Goal: Transaction & Acquisition: Book appointment/travel/reservation

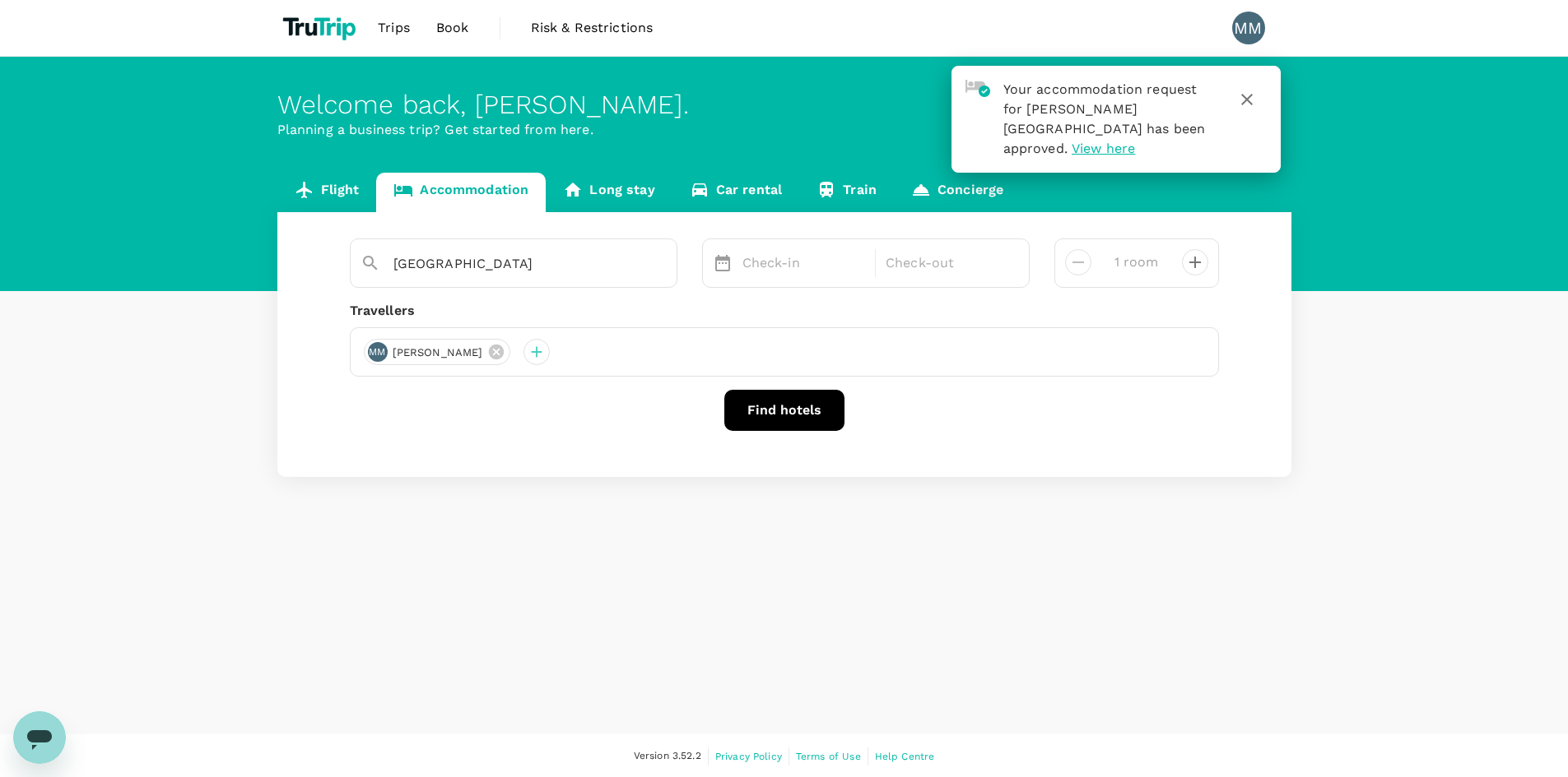
drag, startPoint x: 0, startPoint y: 0, endPoint x: 770, endPoint y: 415, distance: 874.7
click at [770, 415] on button "Find hotels" at bounding box center [784, 410] width 120 height 41
click at [808, 252] on div "Check-in" at bounding box center [804, 264] width 136 height 33
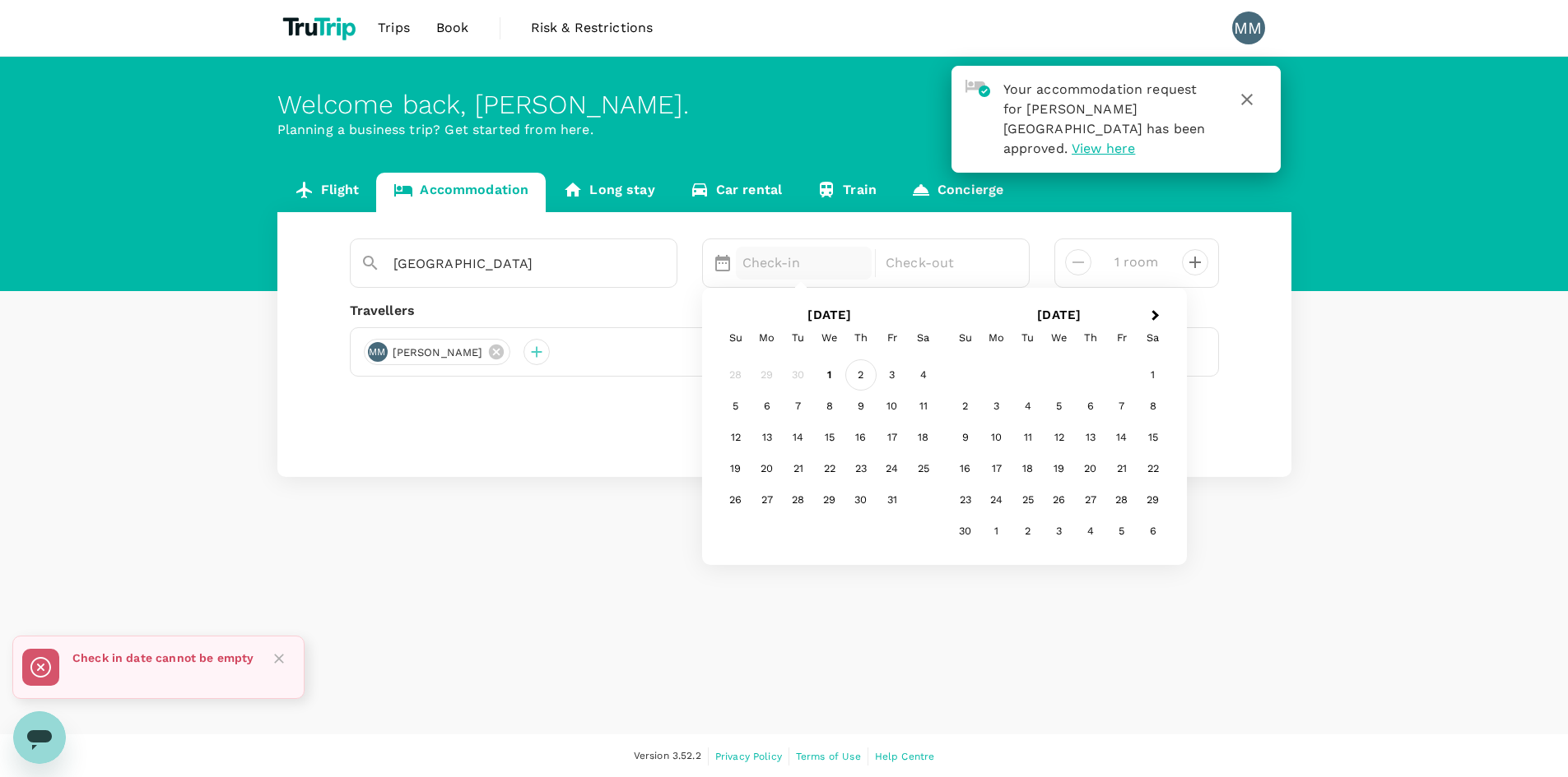
click at [864, 380] on div "2" at bounding box center [861, 375] width 31 height 31
click at [942, 267] on p "Check-out" at bounding box center [948, 263] width 123 height 20
click at [916, 384] on div "4" at bounding box center [923, 375] width 31 height 31
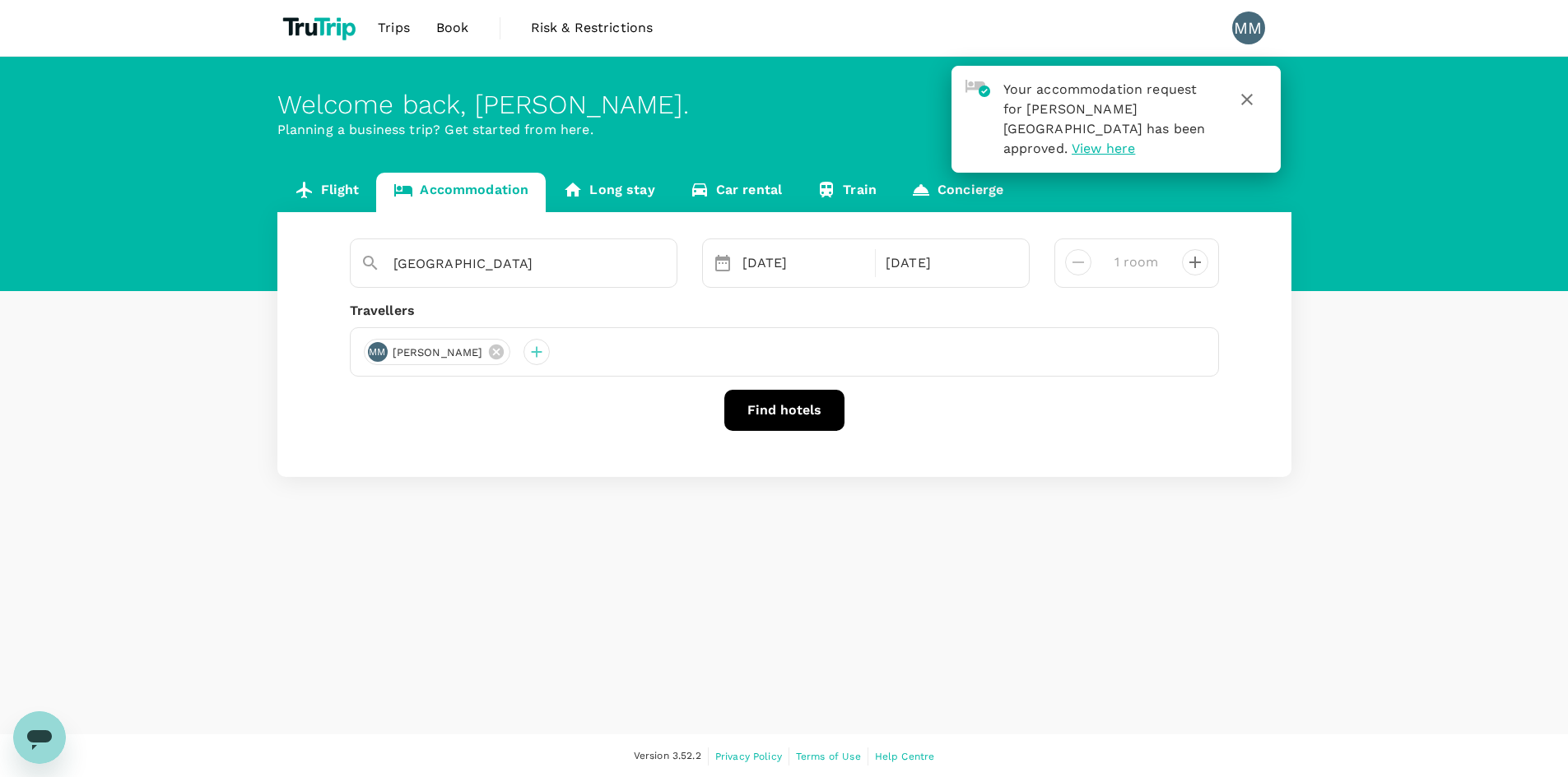
click at [818, 409] on button "Find hotels" at bounding box center [784, 410] width 120 height 41
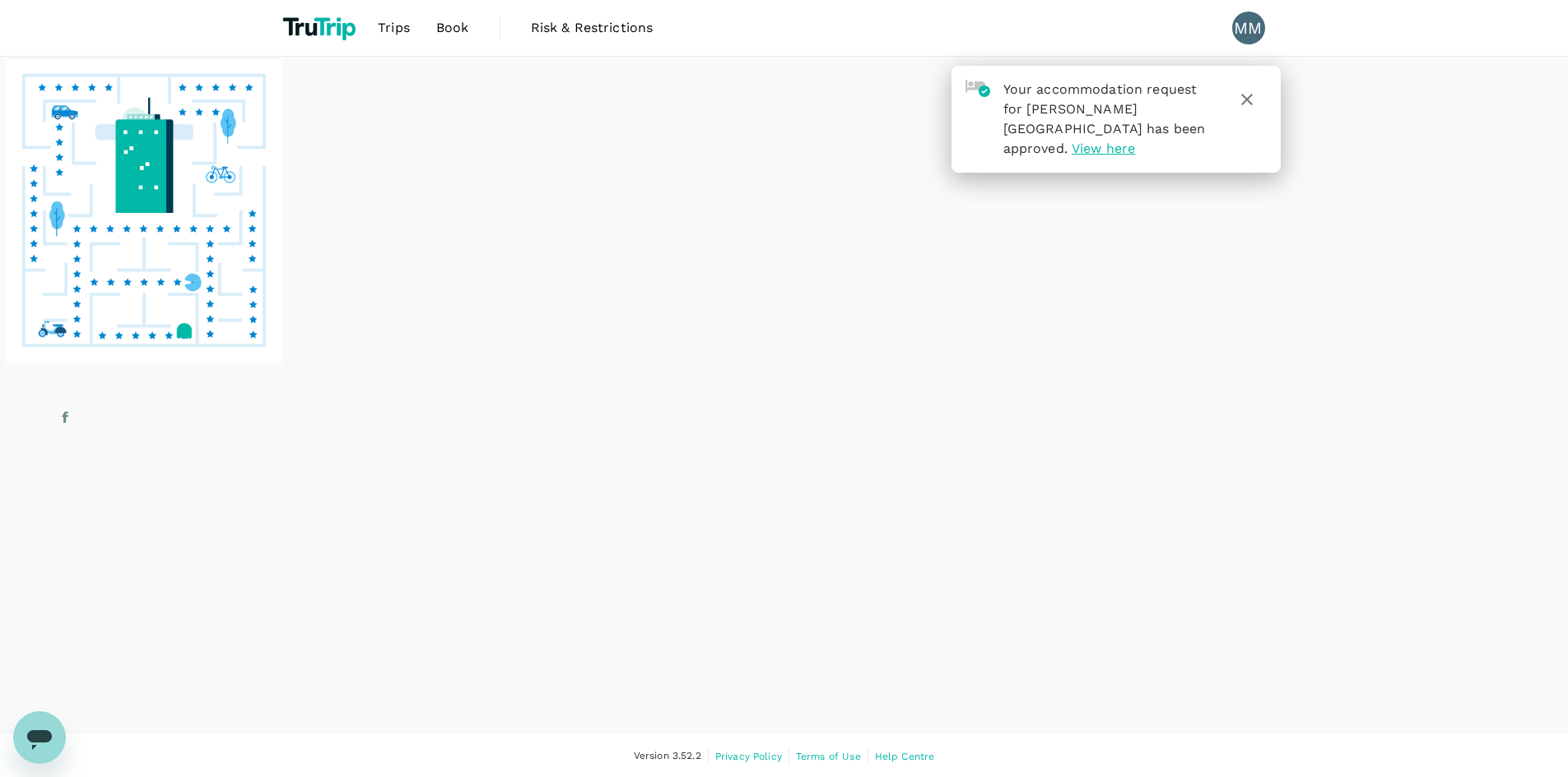
click at [1247, 101] on icon "button" at bounding box center [1247, 99] width 20 height 20
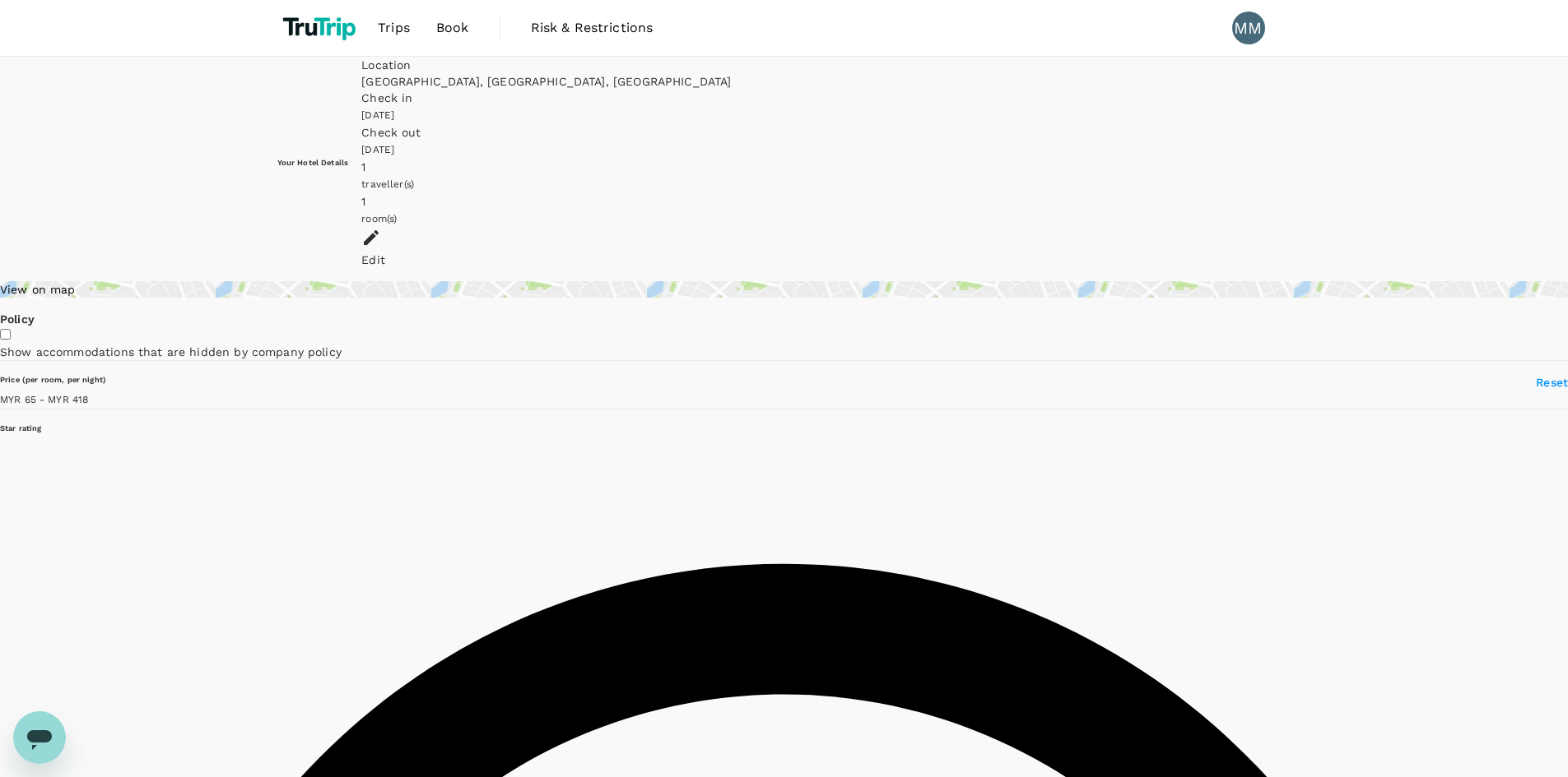
type input "417.8"
type input "65.12"
type input "417.12"
type input "60.12"
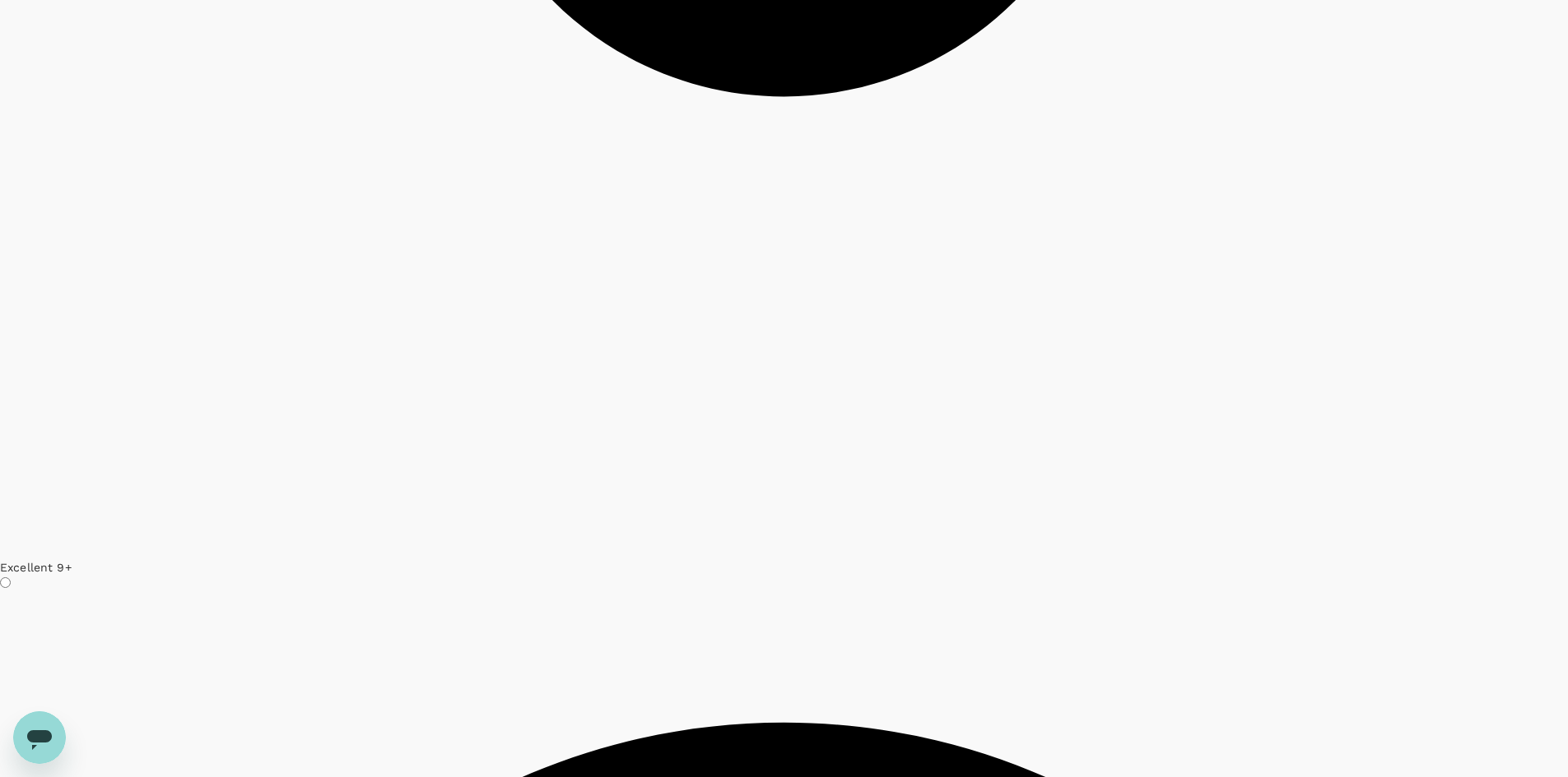
scroll to position [4906, 0]
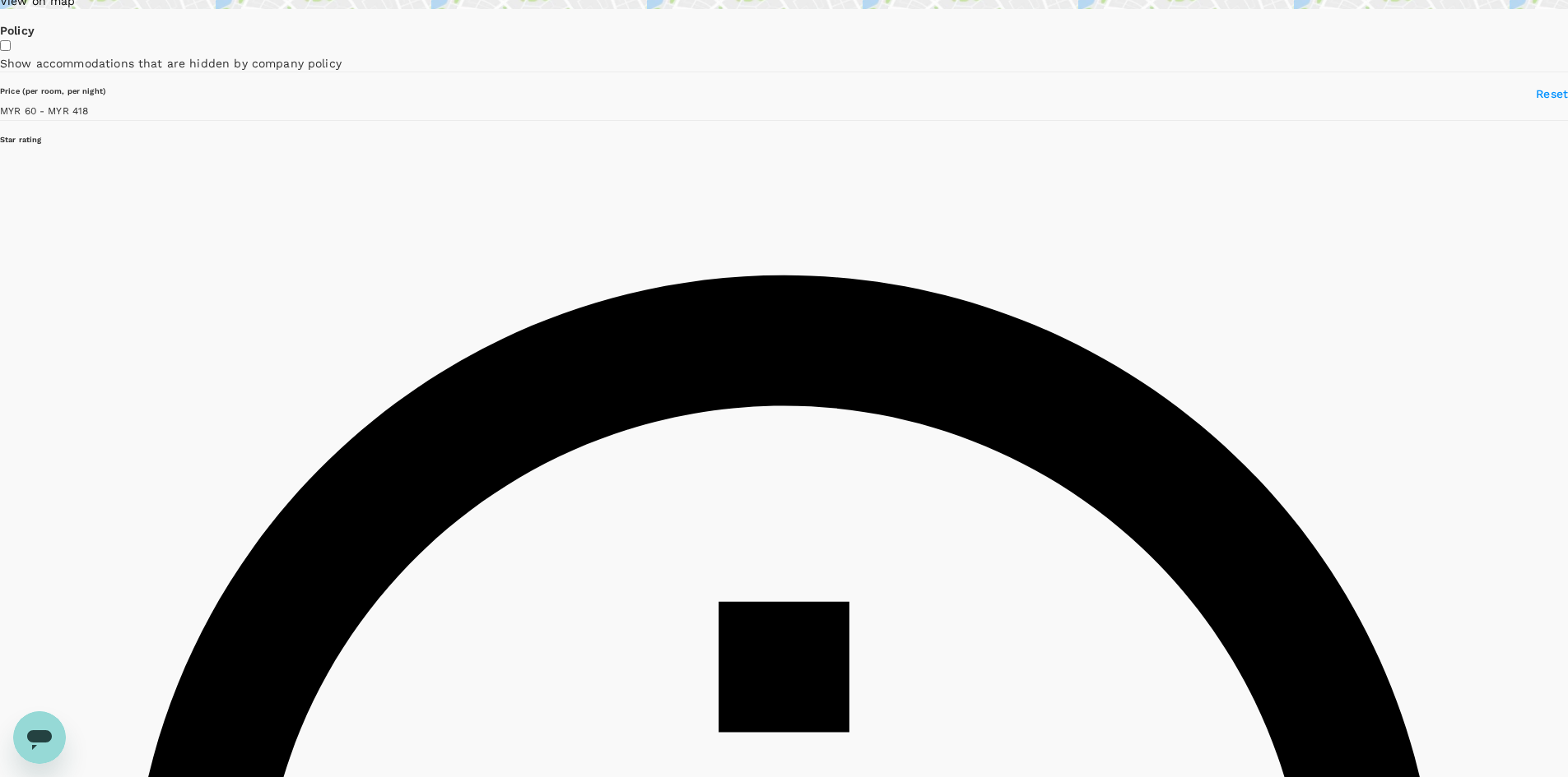
scroll to position [329, 0]
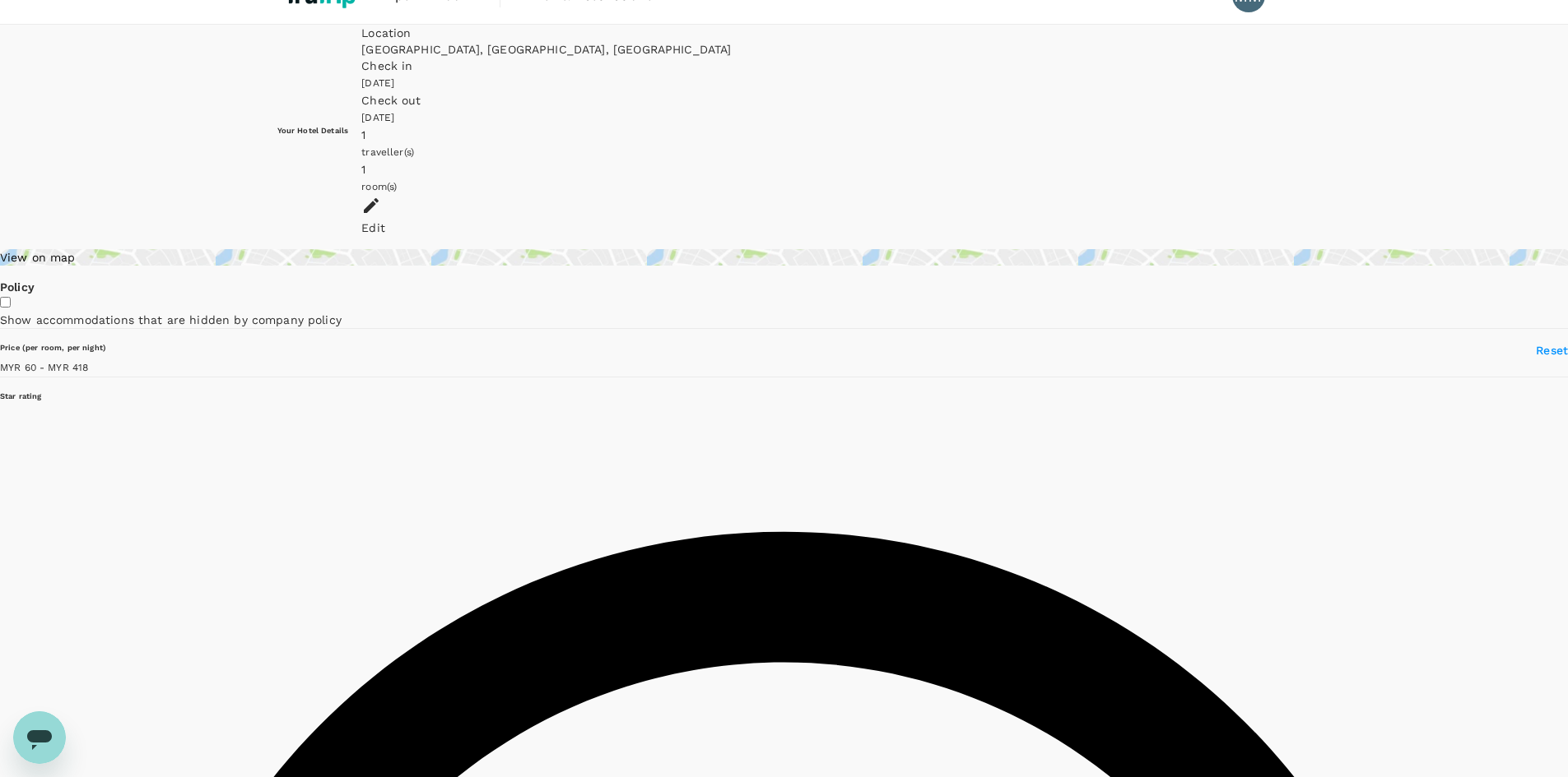
scroll to position [0, 0]
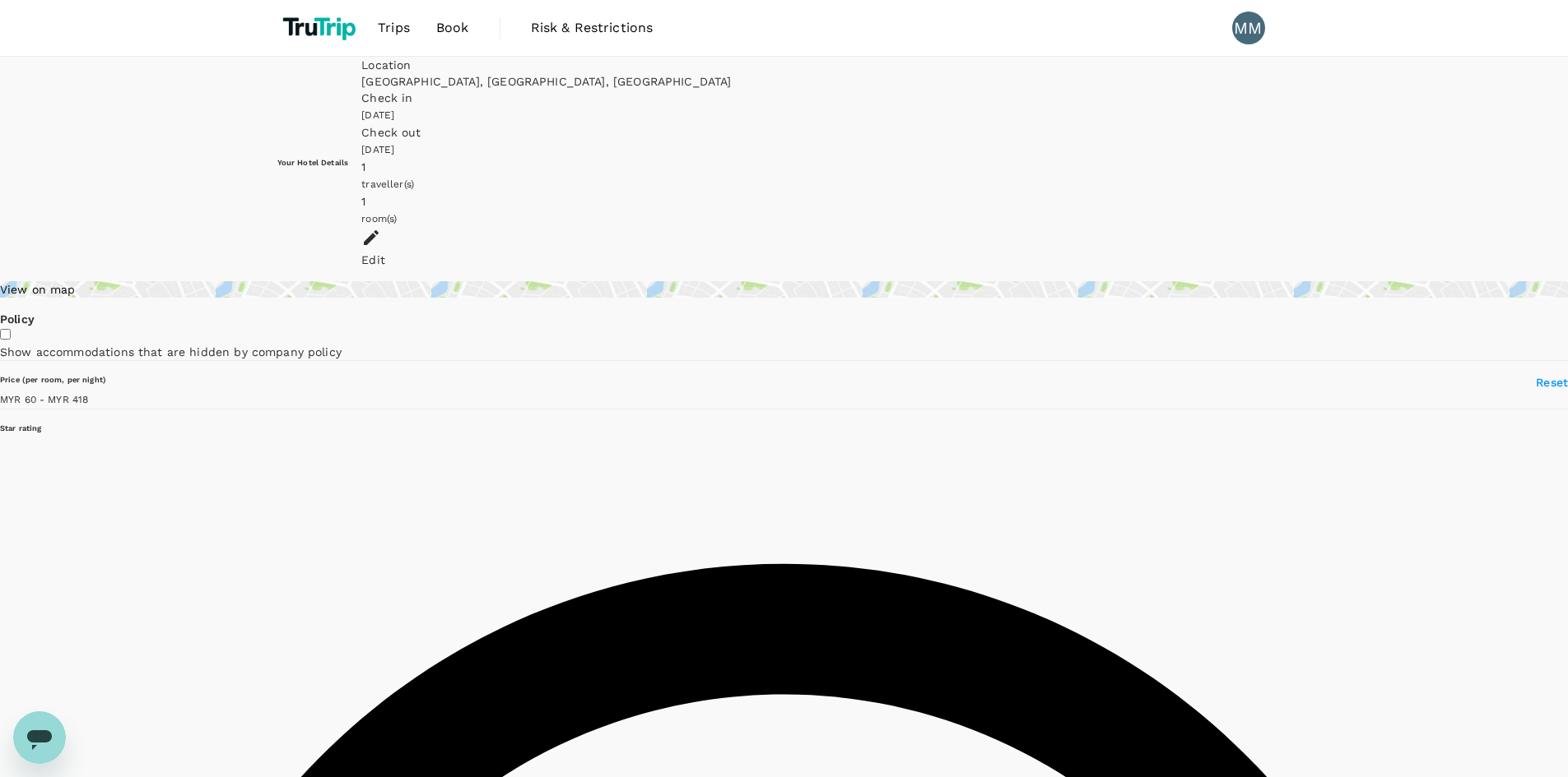
type input "417.12"
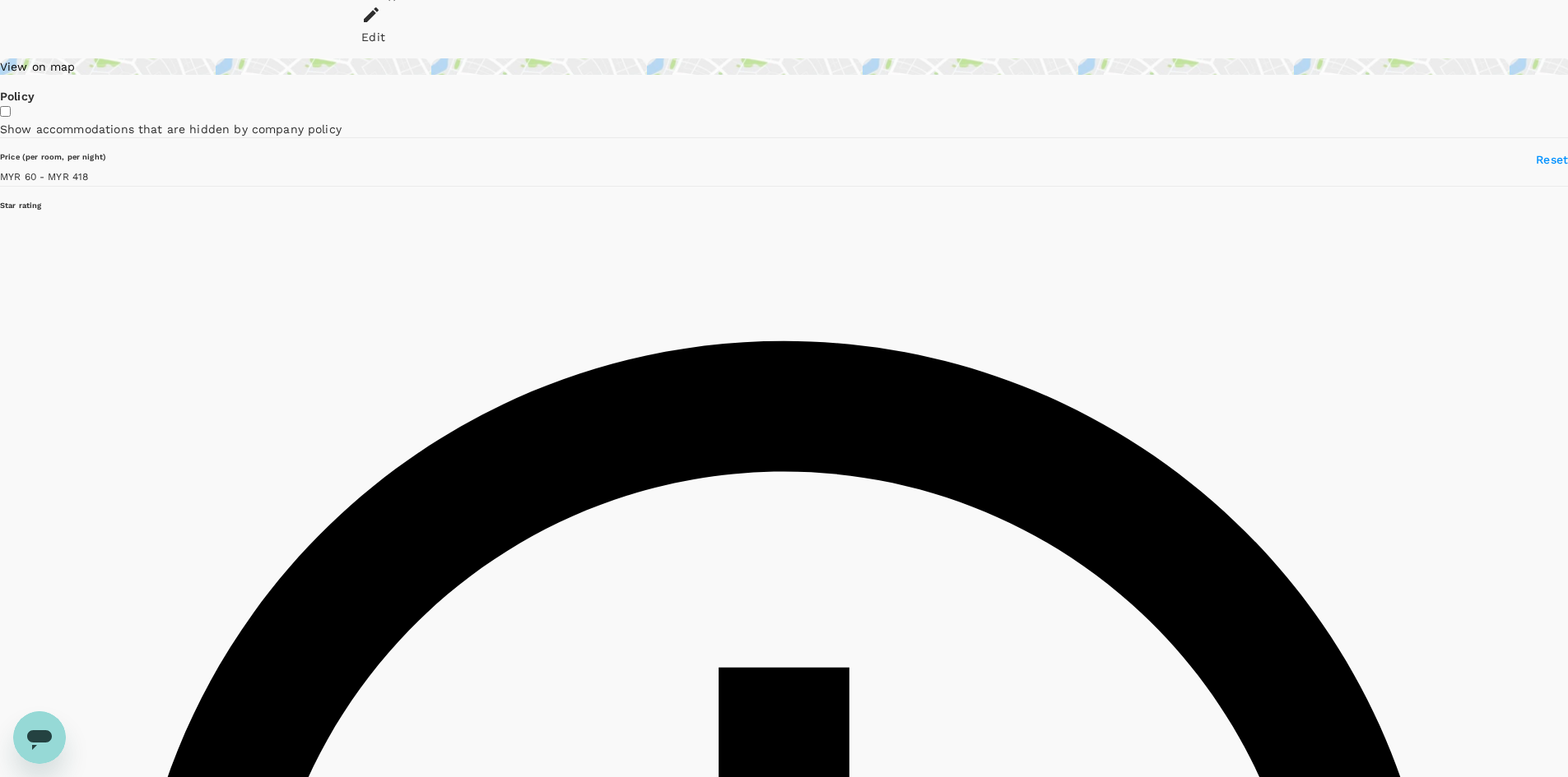
scroll to position [247, 0]
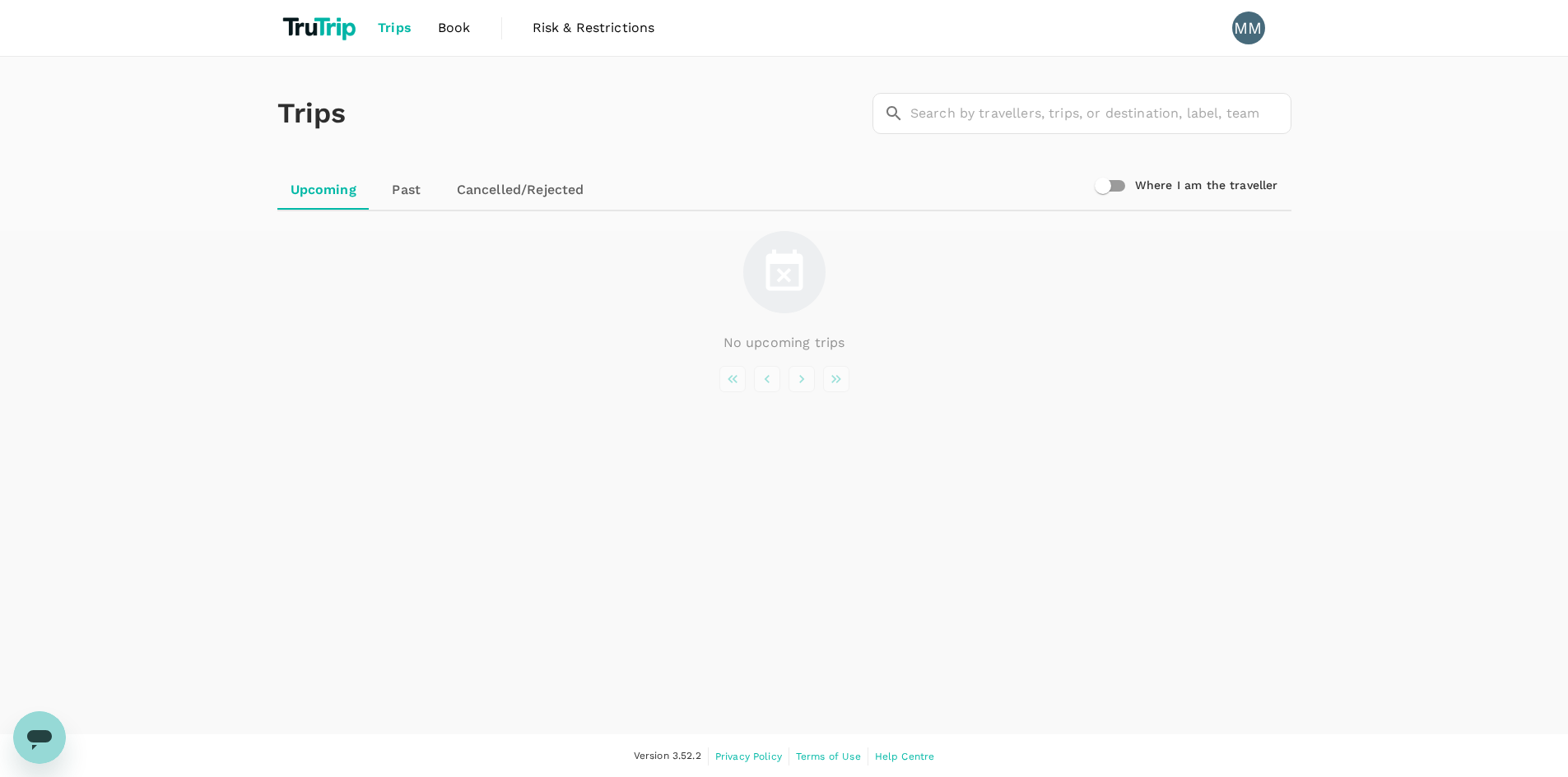
click at [418, 178] on link "Past" at bounding box center [406, 190] width 74 height 40
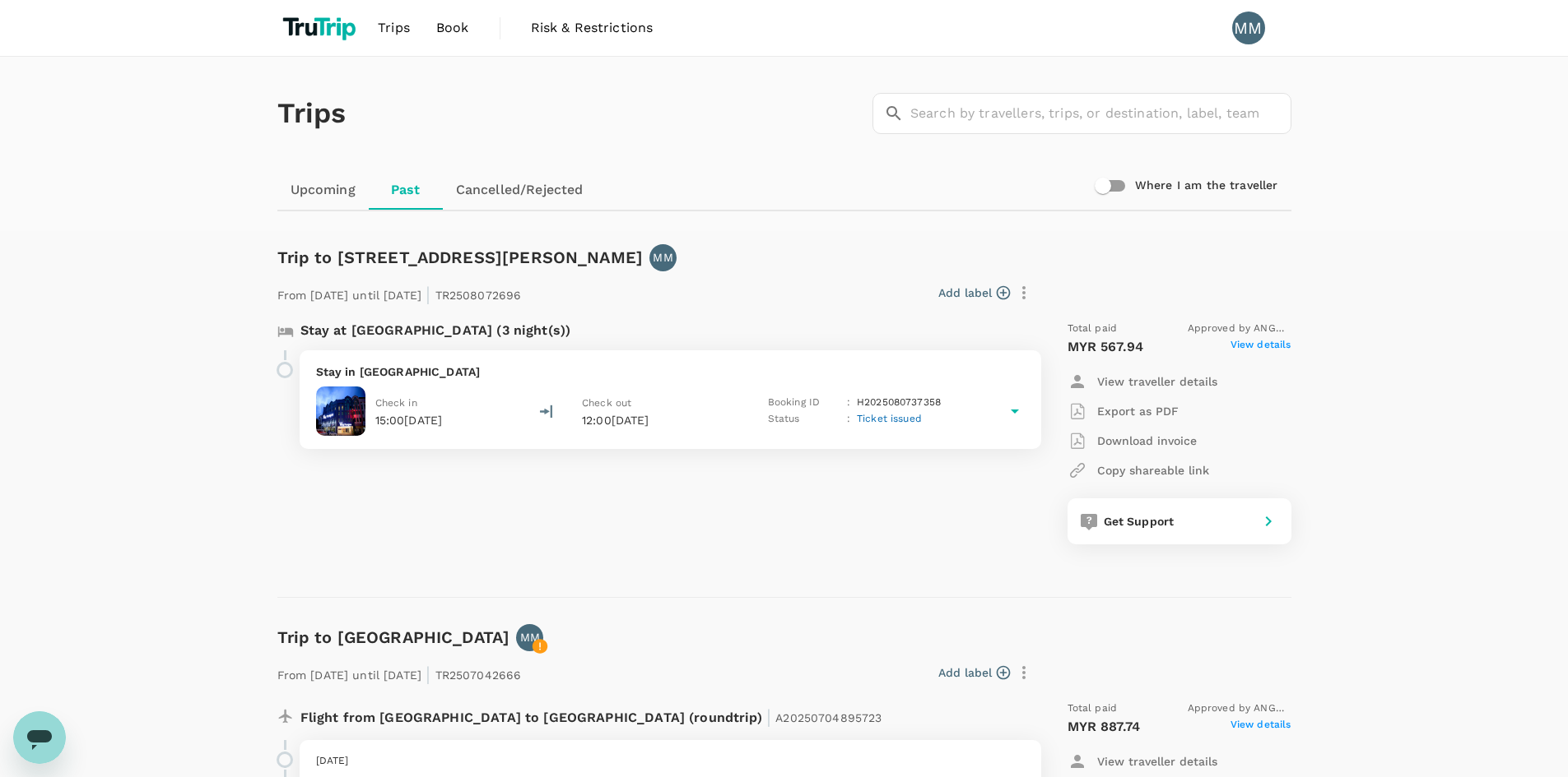
click at [963, 370] on p "Stay in Ming Paragon Hotel" at bounding box center [670, 371] width 709 height 16
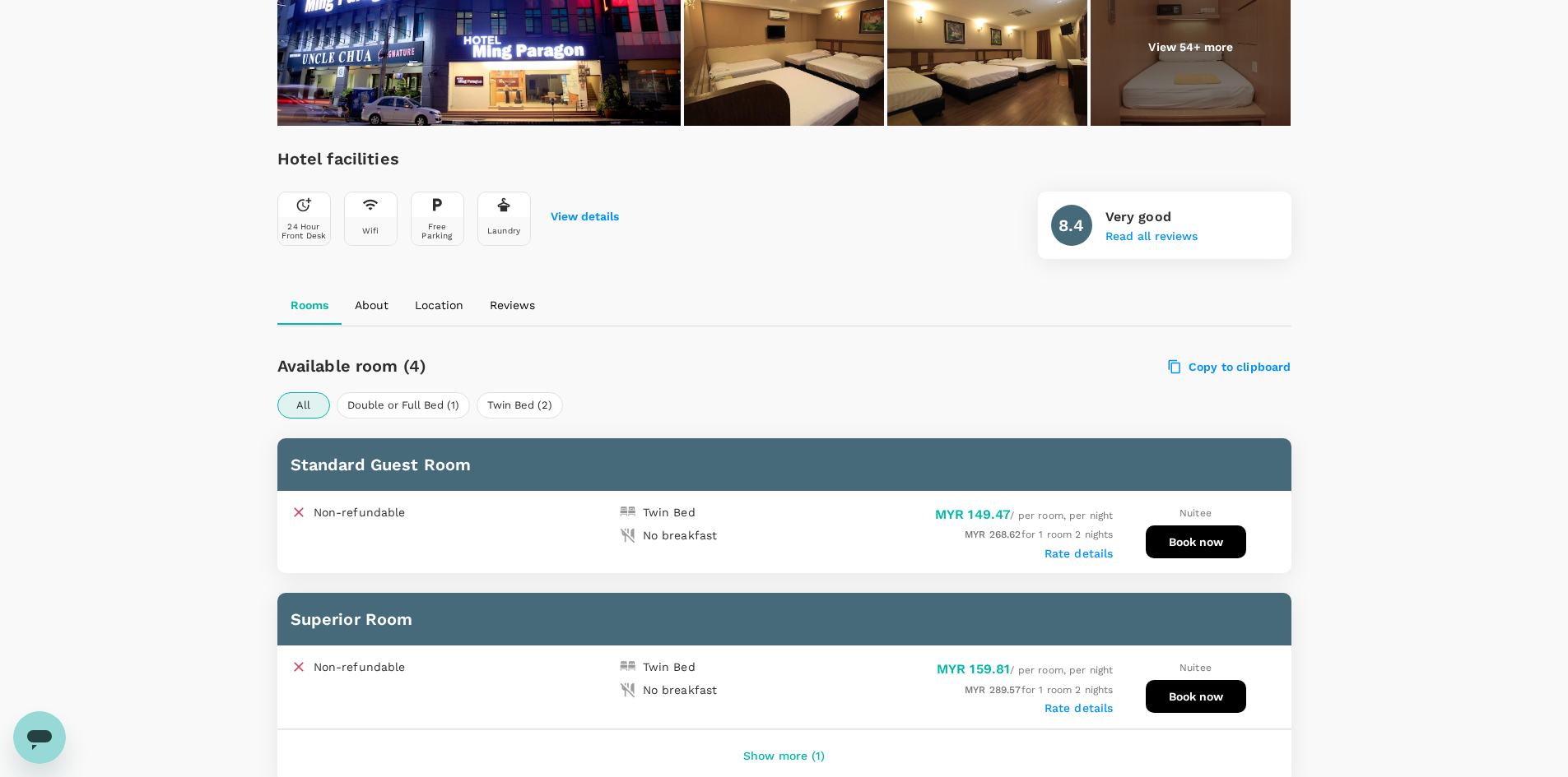
scroll to position [165, 0]
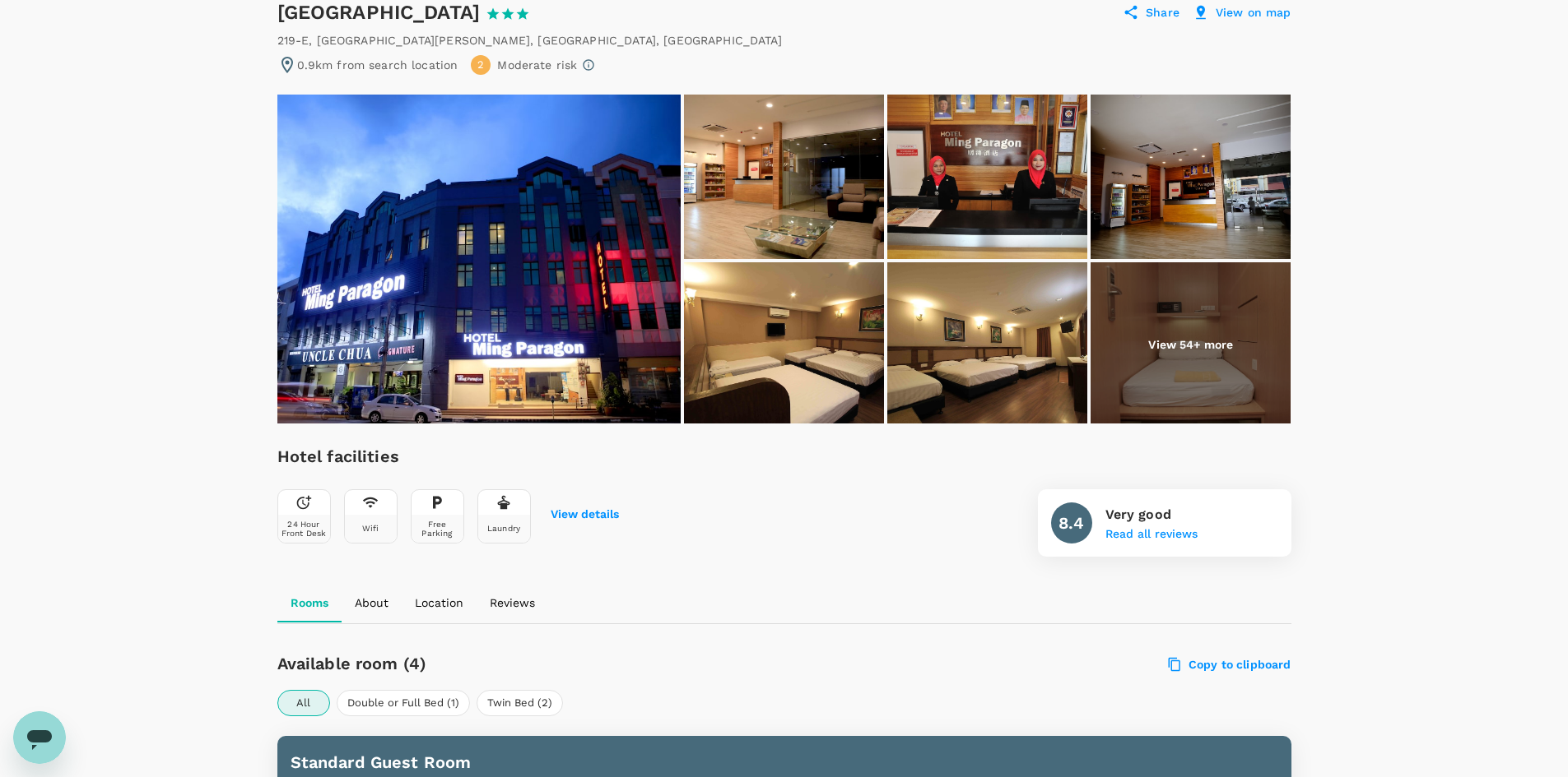
click at [1171, 309] on img at bounding box center [1191, 345] width 200 height 165
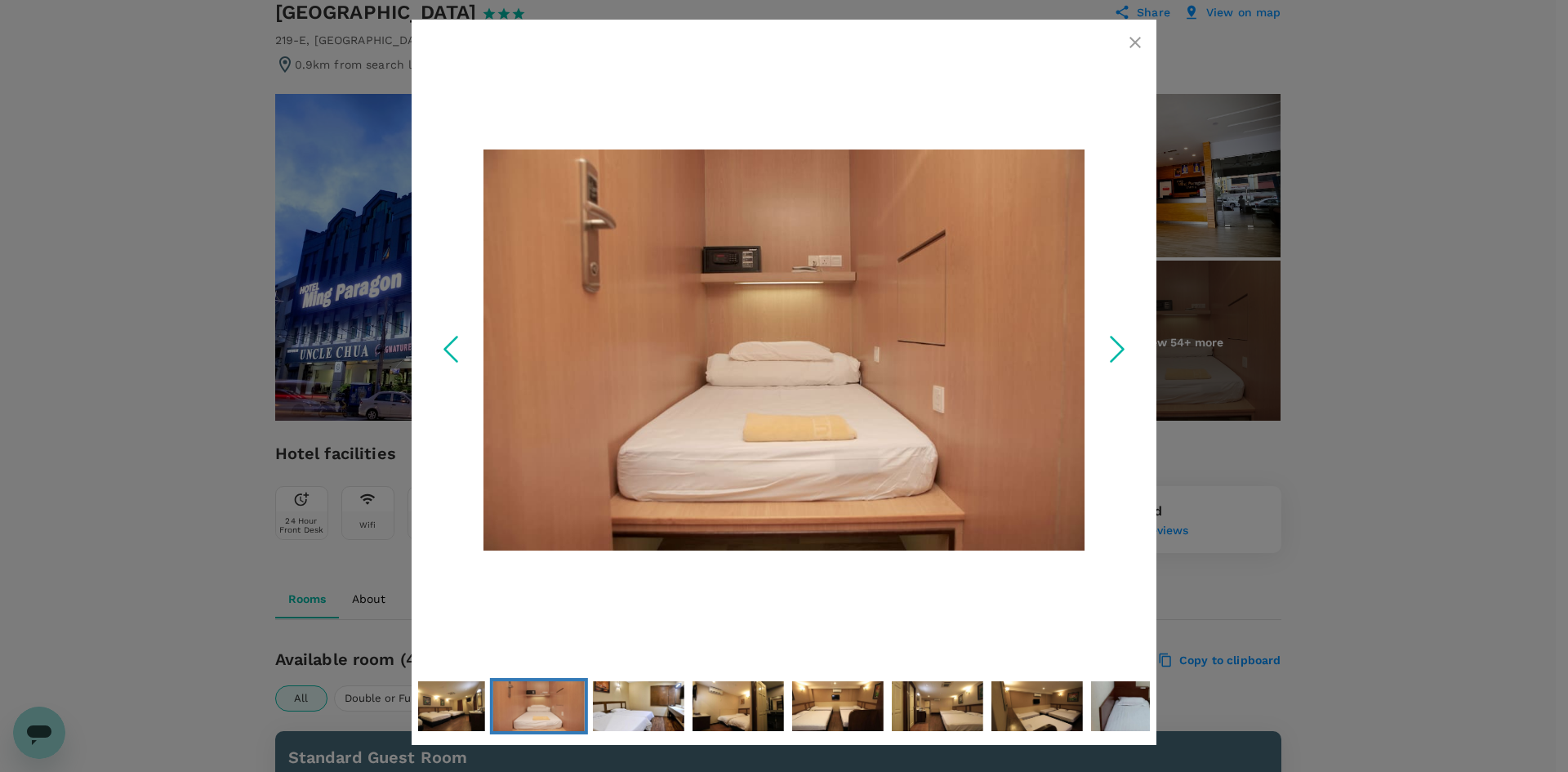
click at [1127, 346] on icon "Next Slide" at bounding box center [1117, 349] width 49 height 49
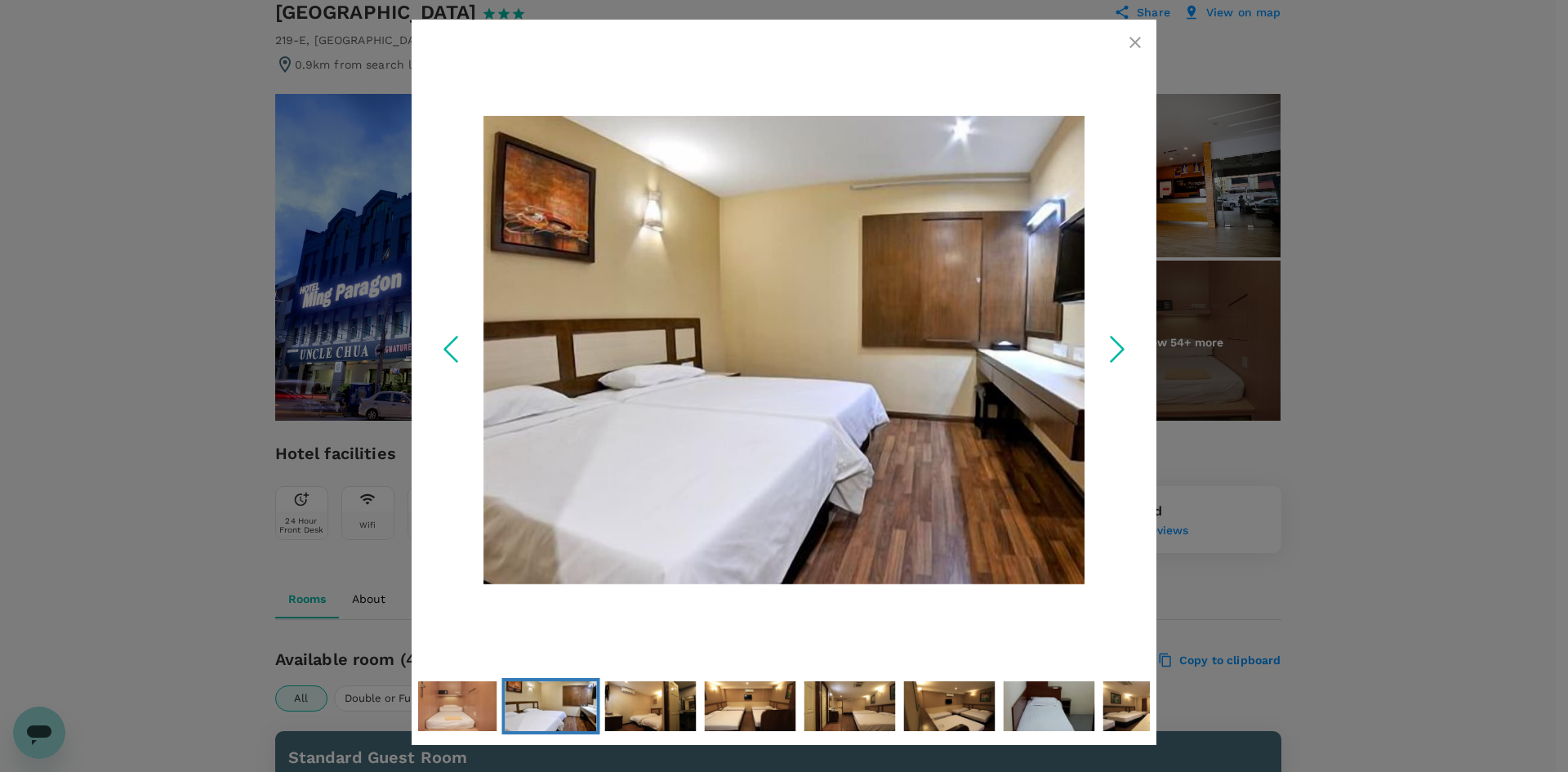
click at [1127, 346] on icon "Next Slide" at bounding box center [1117, 349] width 49 height 49
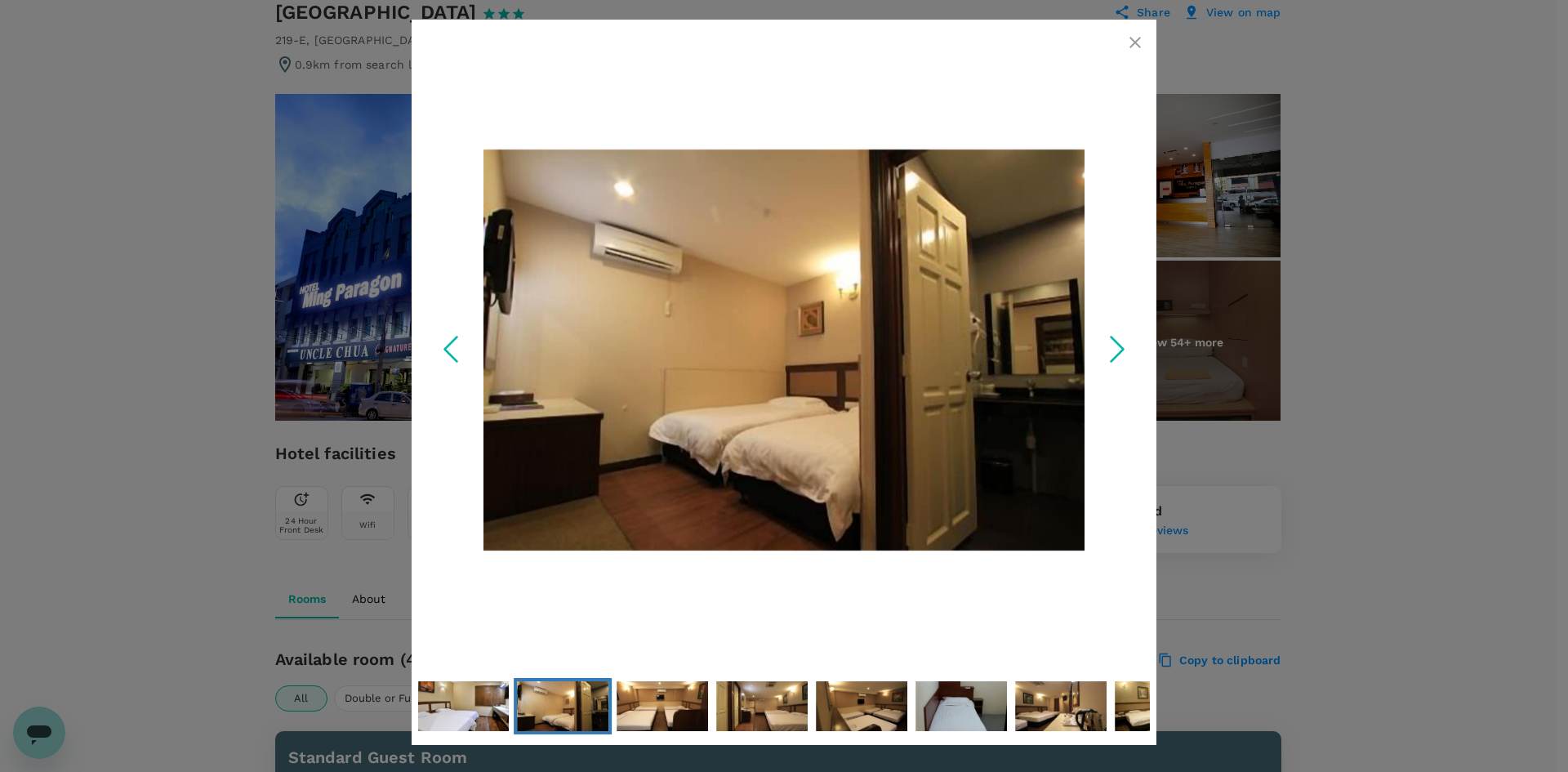
click at [1127, 346] on icon "Next Slide" at bounding box center [1117, 349] width 49 height 49
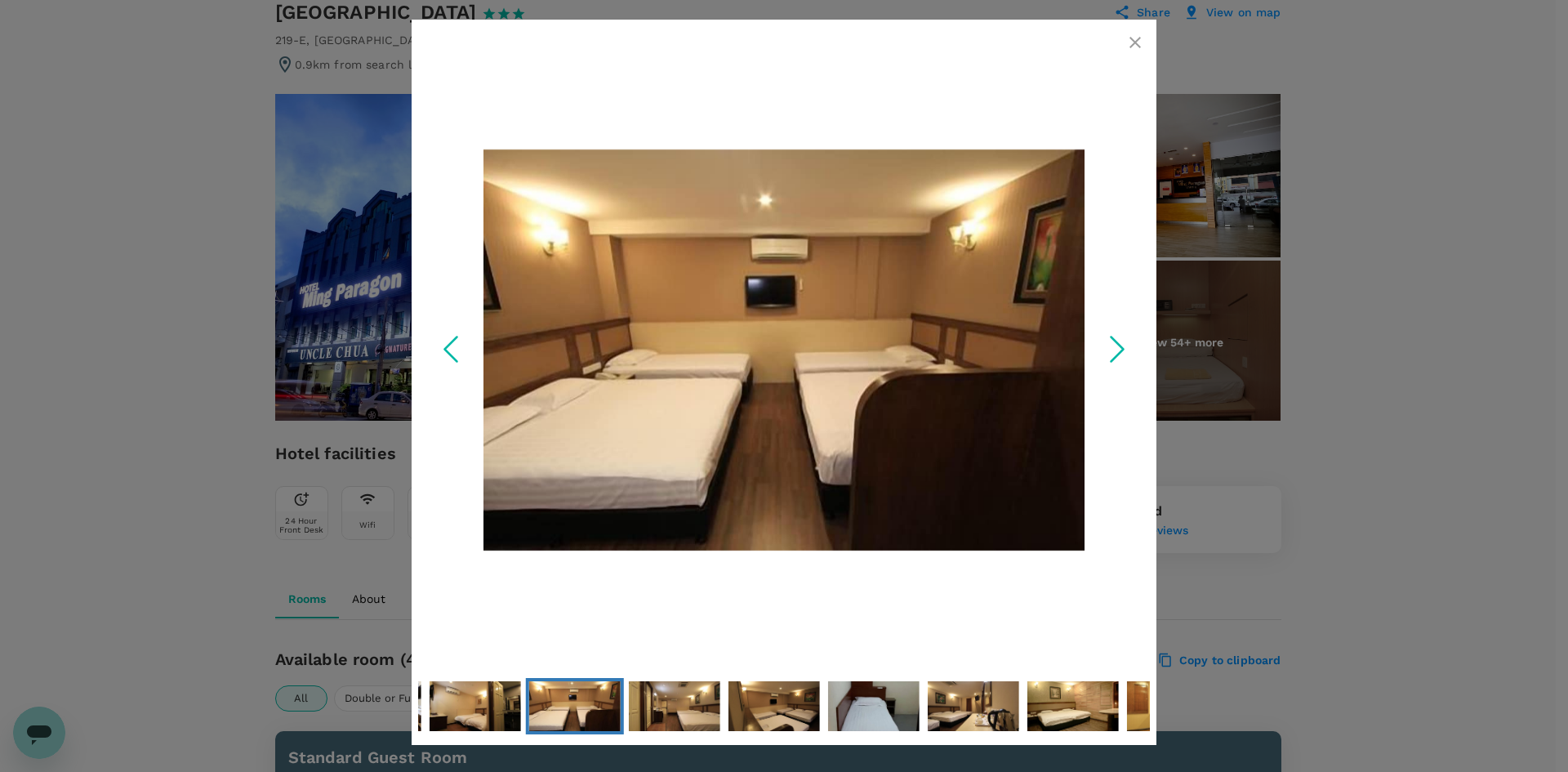
click at [1127, 346] on icon "Next Slide" at bounding box center [1117, 349] width 49 height 49
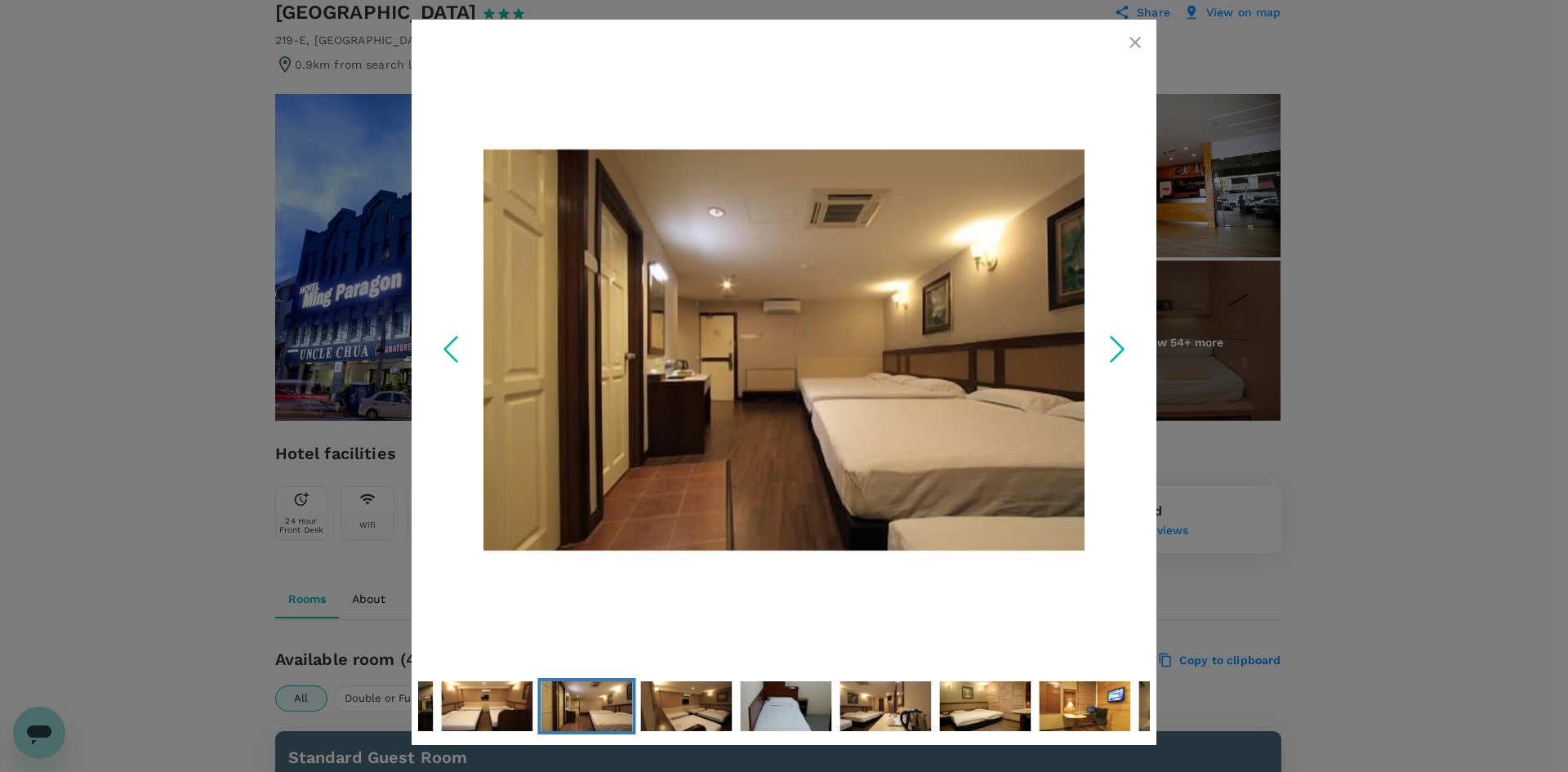
click at [1127, 346] on icon "Next Slide" at bounding box center [1117, 349] width 49 height 49
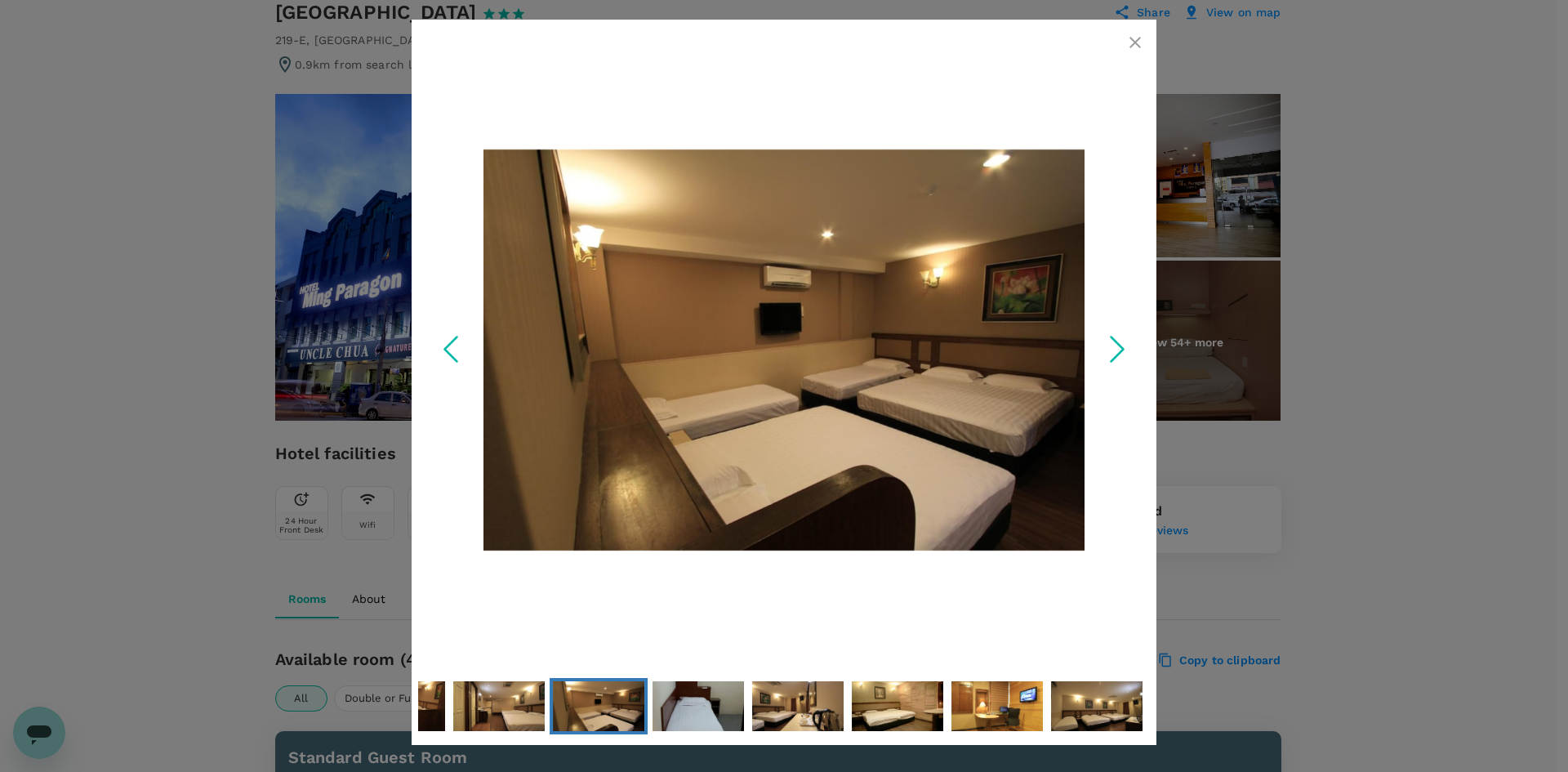
click at [1127, 346] on icon "Next Slide" at bounding box center [1117, 349] width 49 height 49
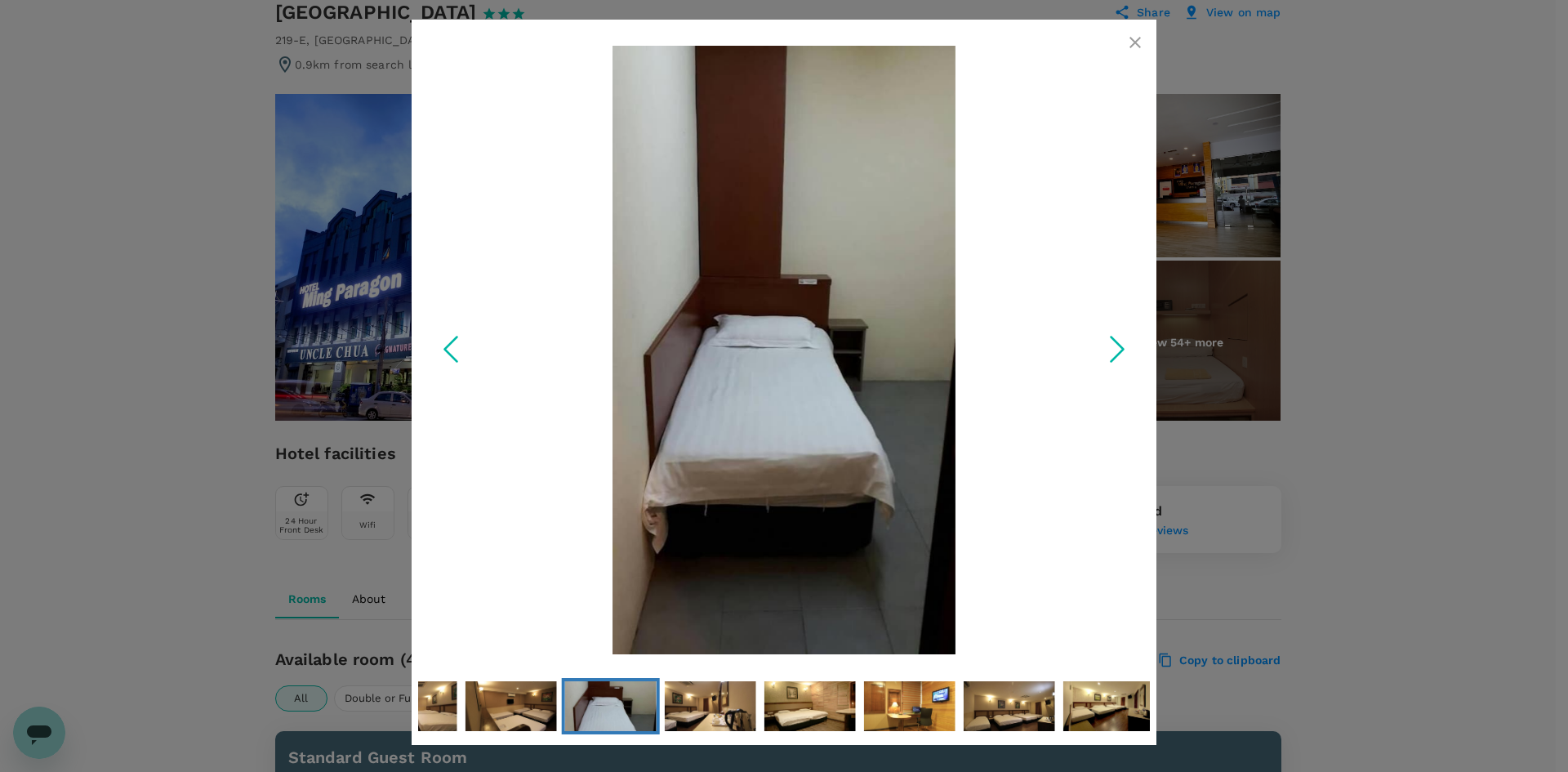
click at [1127, 346] on icon "Next Slide" at bounding box center [1117, 349] width 49 height 49
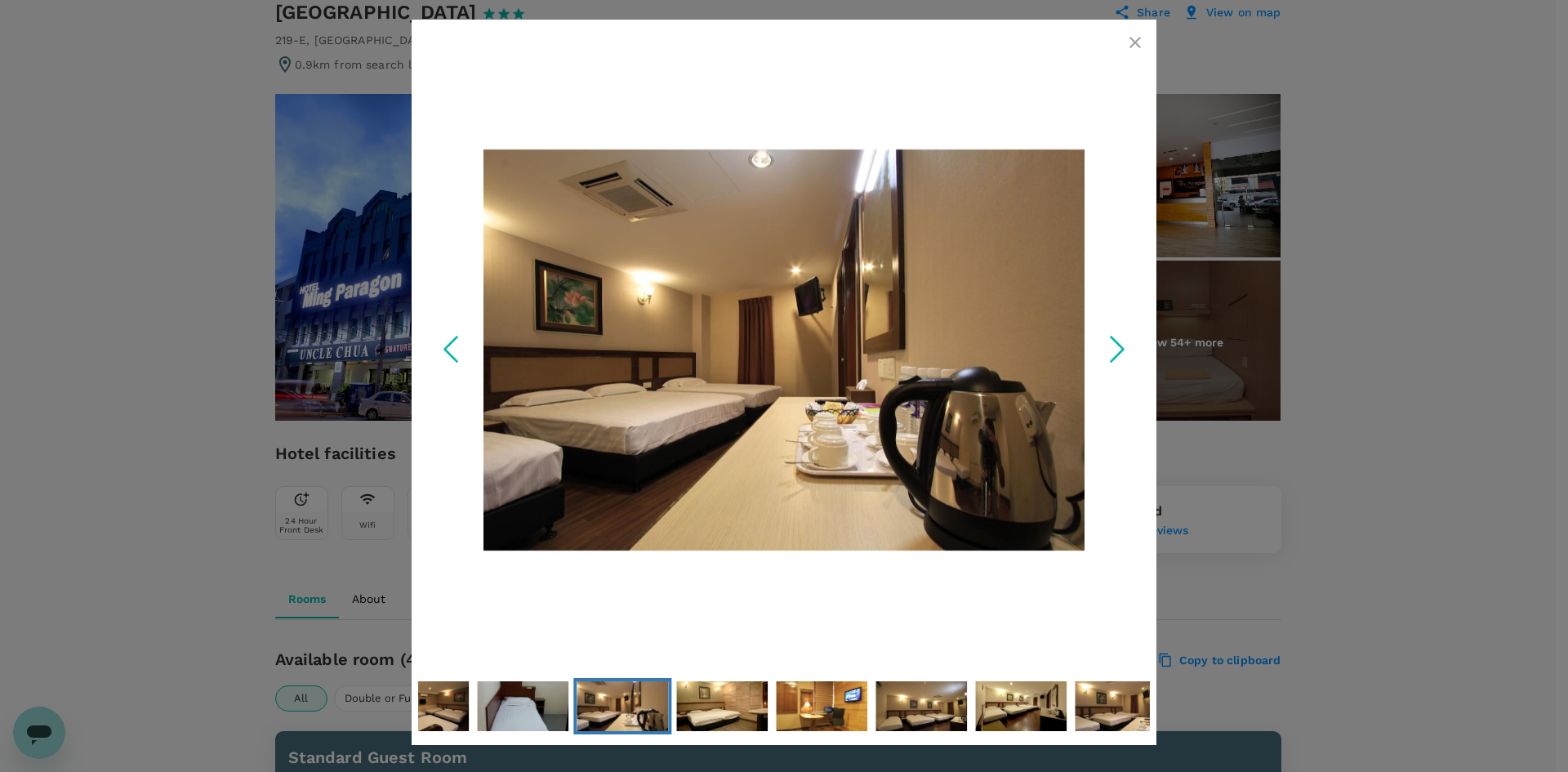
click at [1127, 346] on icon "Next Slide" at bounding box center [1117, 349] width 49 height 49
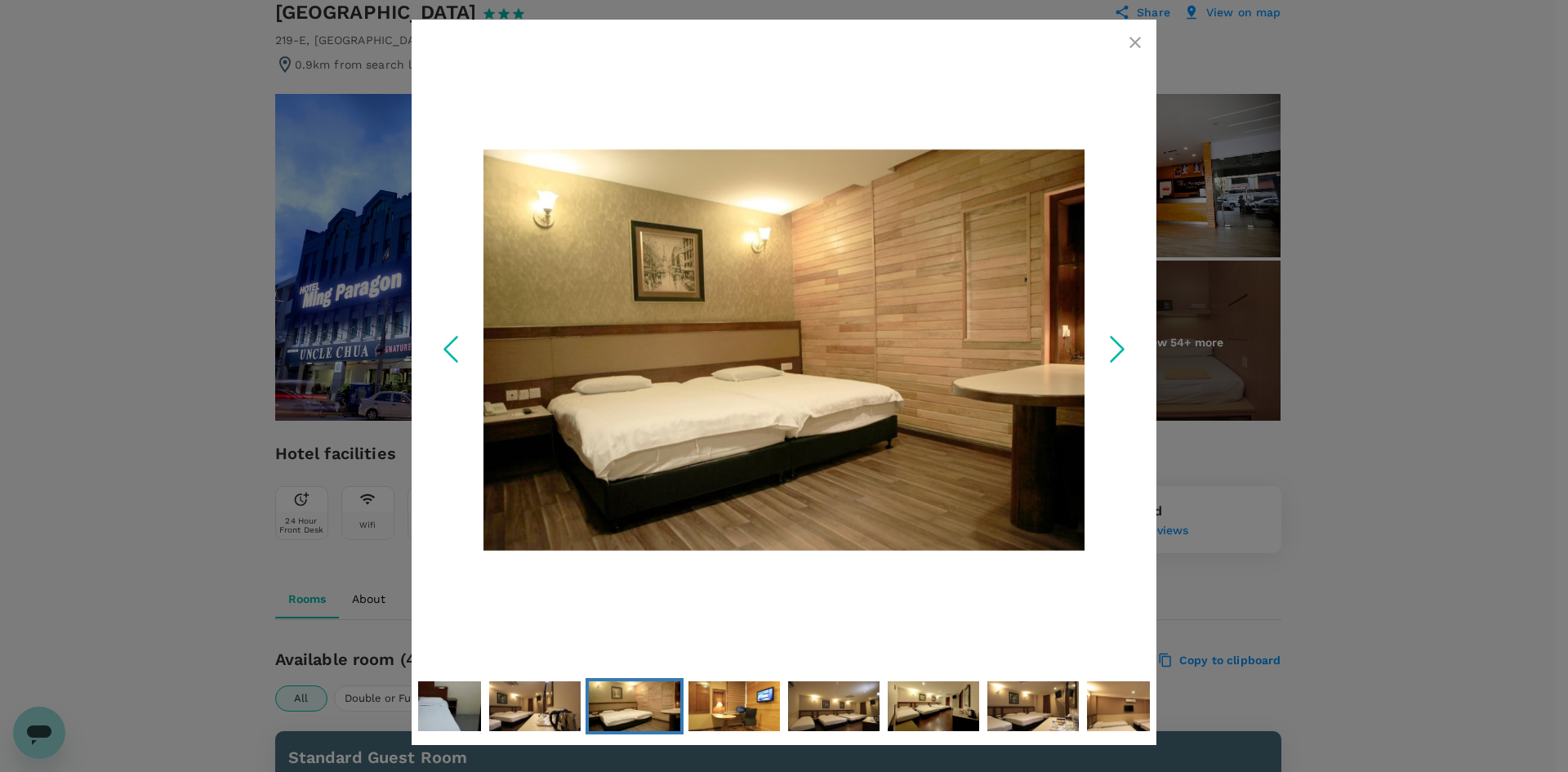
click at [1127, 346] on icon "Next Slide" at bounding box center [1117, 349] width 49 height 49
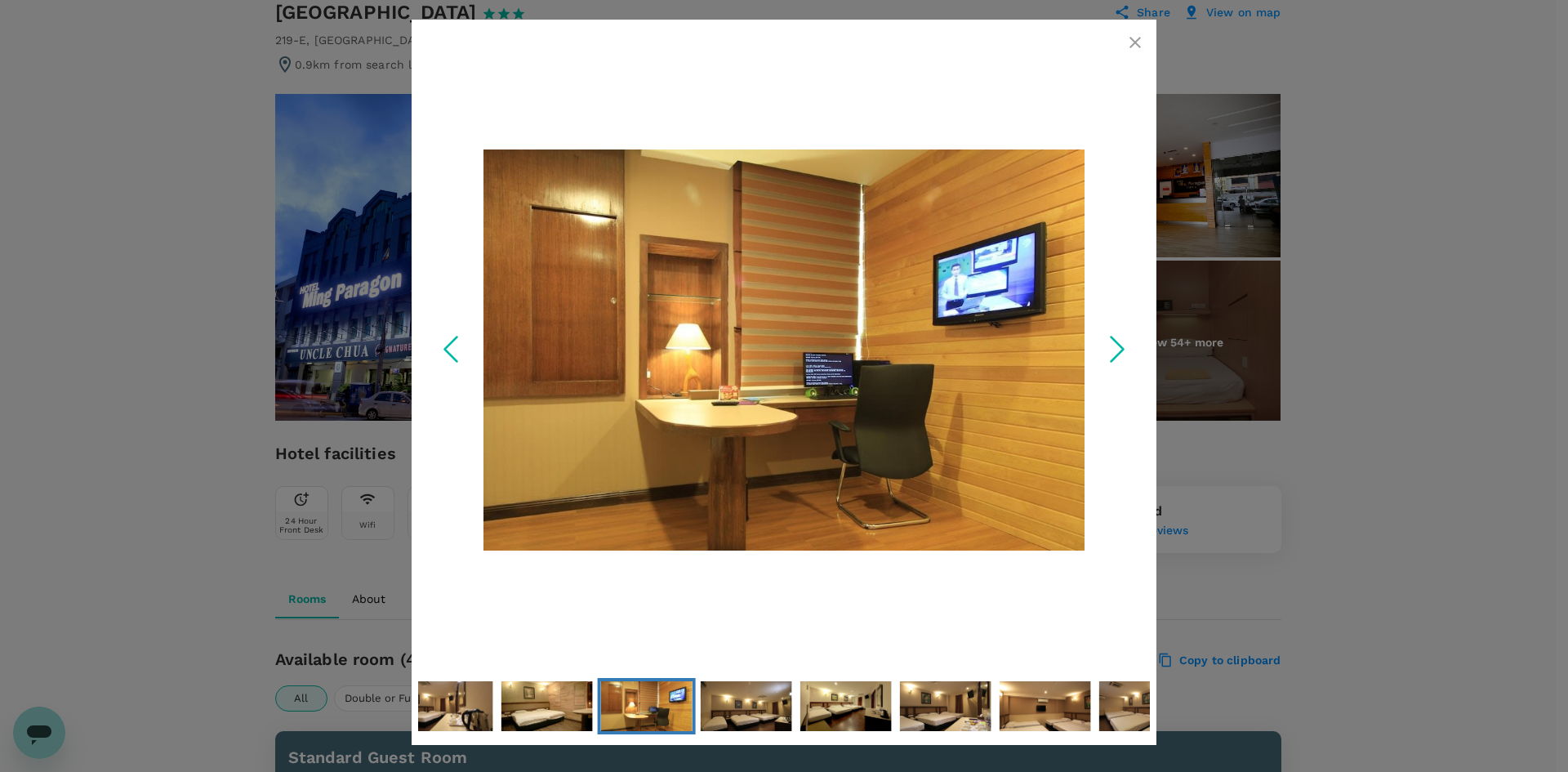
click at [1127, 346] on icon "Next Slide" at bounding box center [1117, 349] width 49 height 49
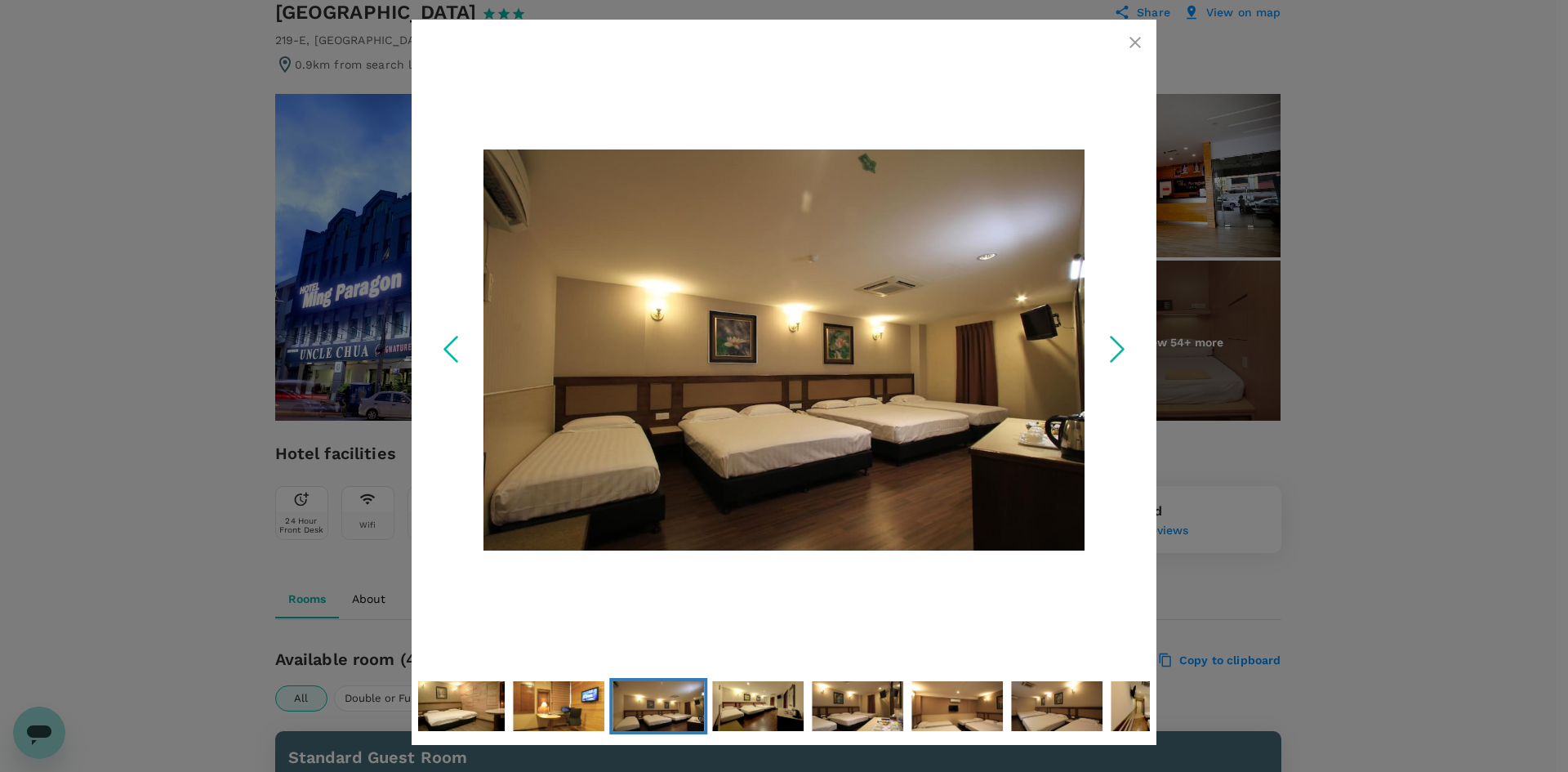
click at [1127, 346] on icon "Next Slide" at bounding box center [1117, 349] width 49 height 49
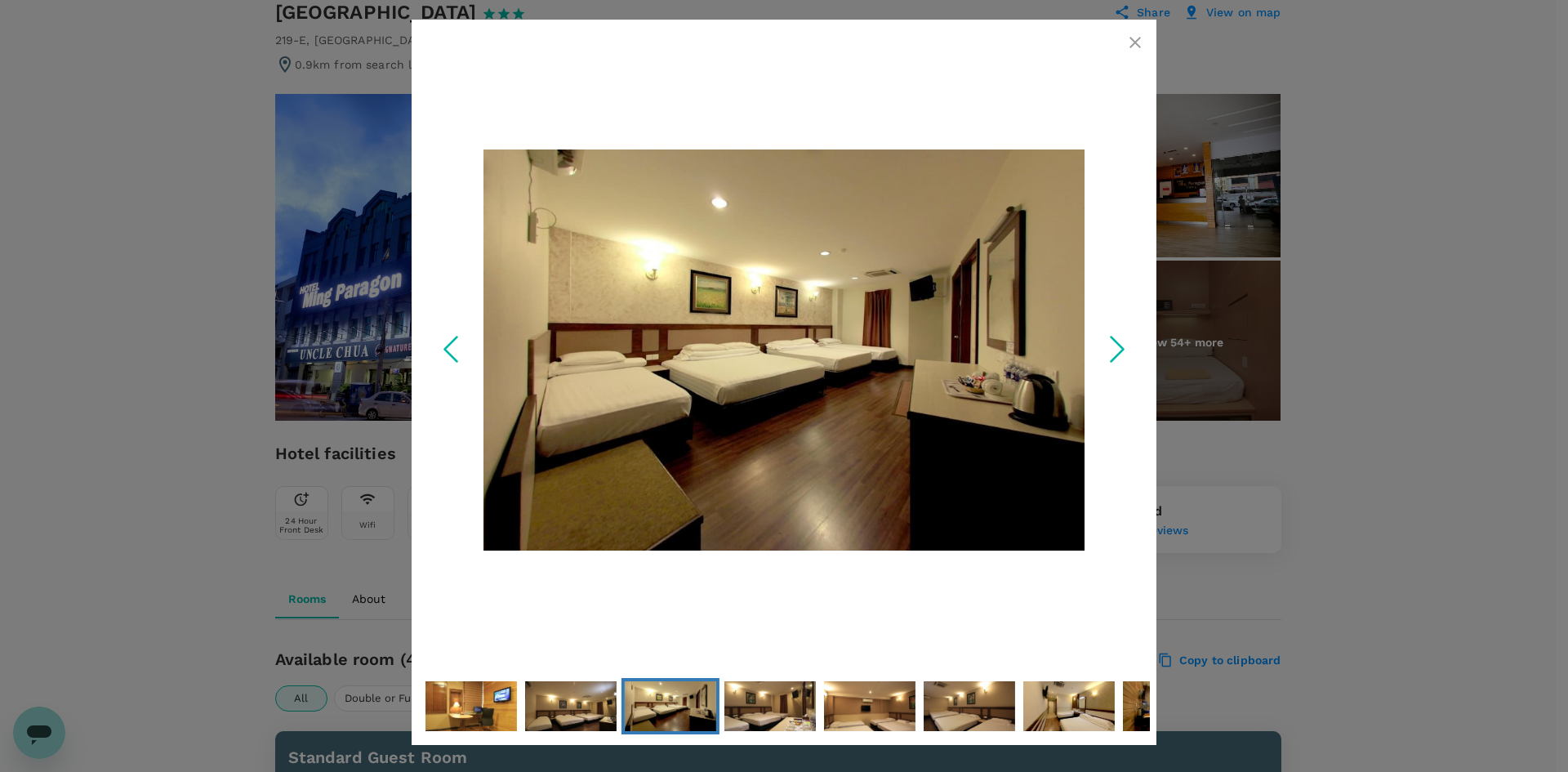
click at [1127, 346] on icon "Next Slide" at bounding box center [1117, 349] width 49 height 49
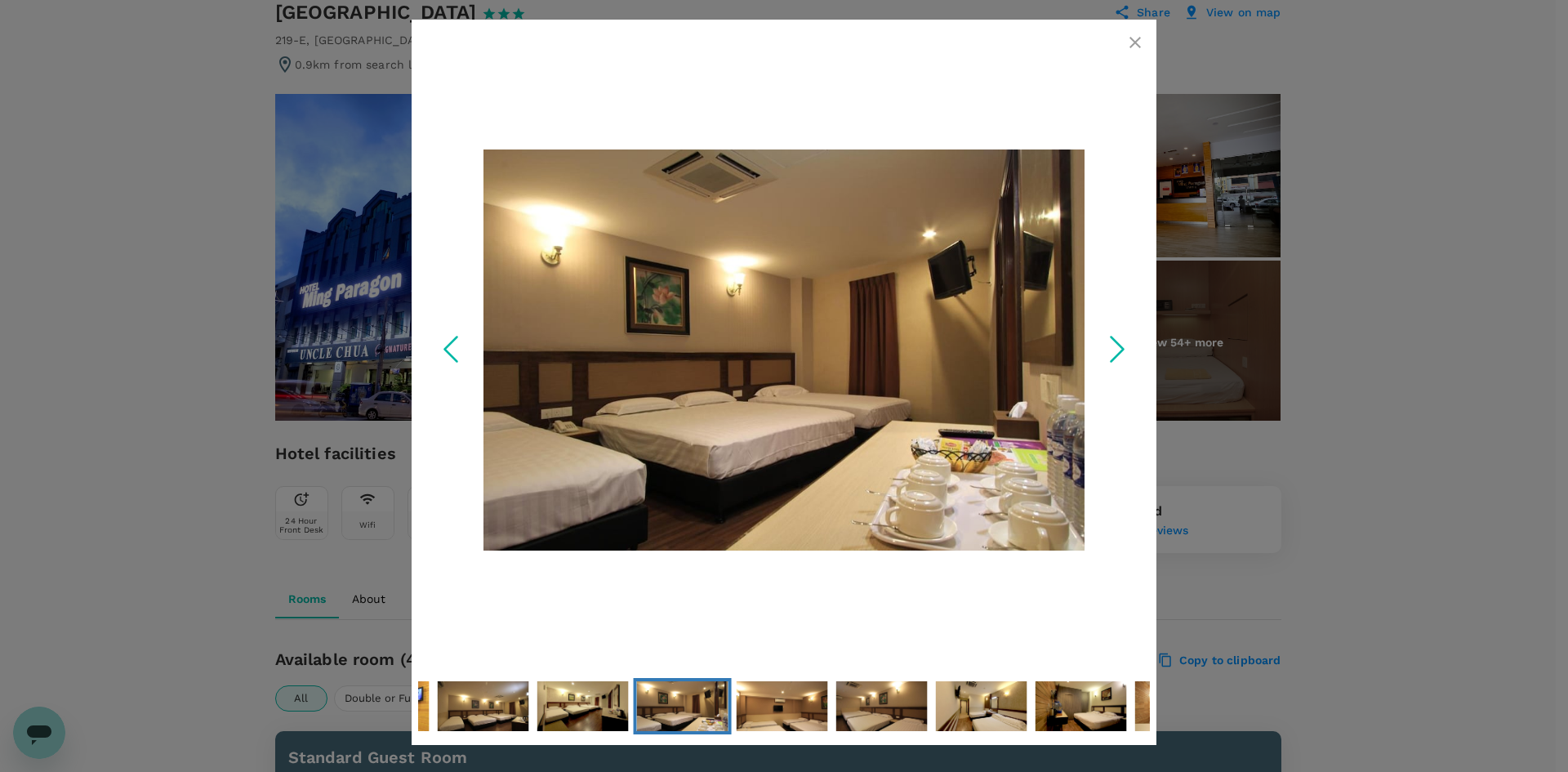
click at [1138, 47] on icon "button" at bounding box center [1135, 42] width 20 height 20
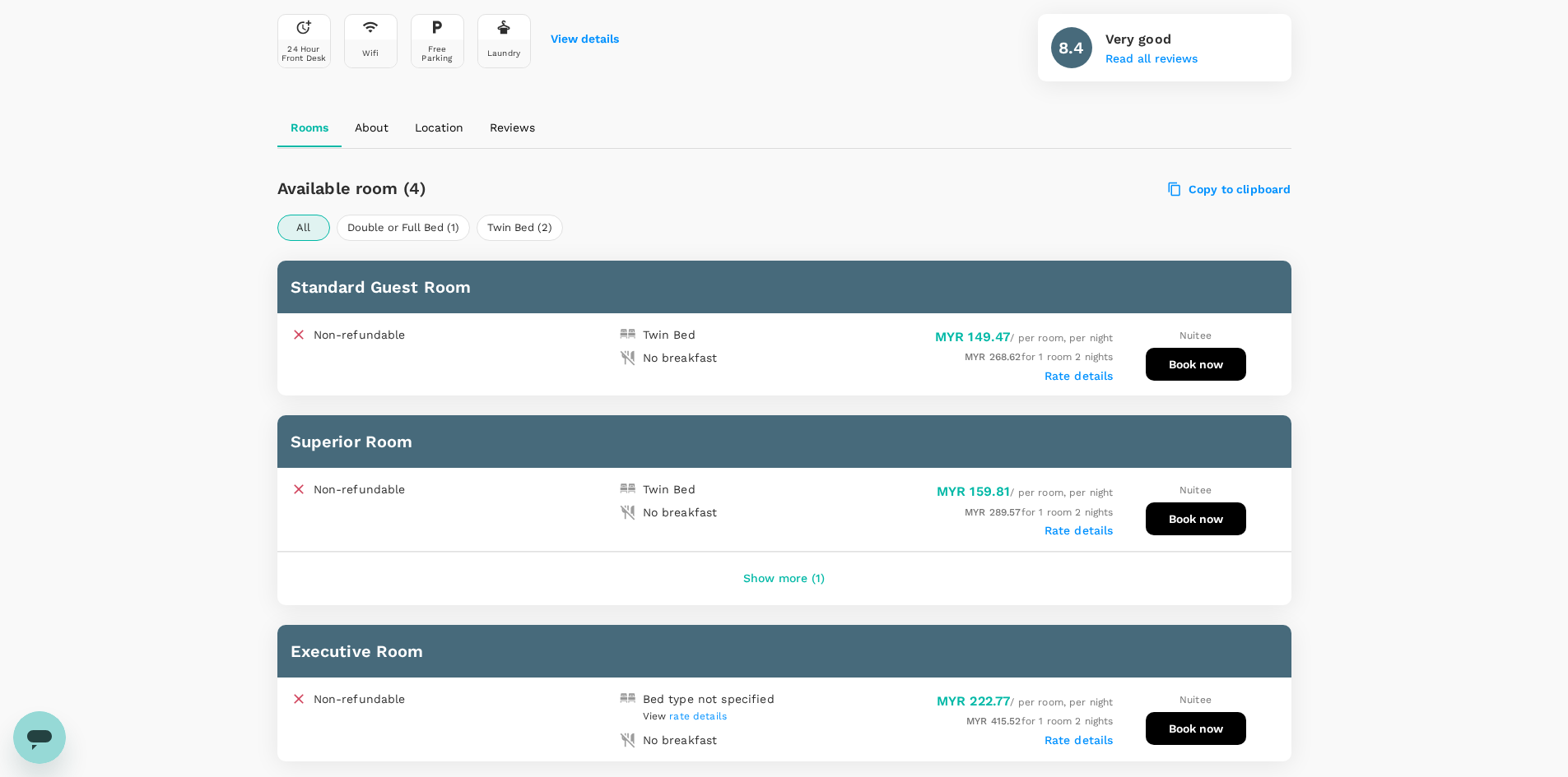
scroll to position [658, 0]
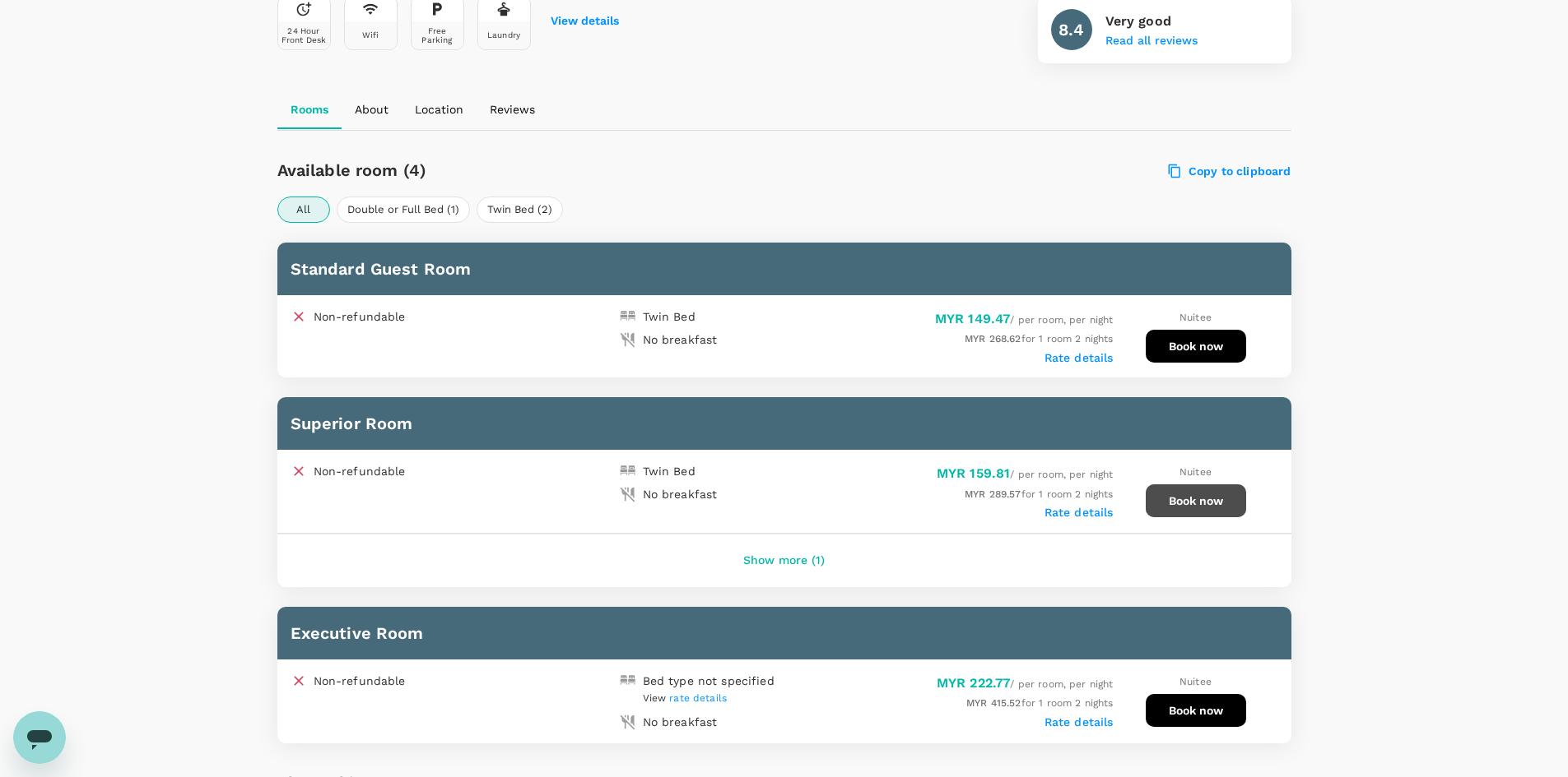
click at [1177, 513] on button "Book now" at bounding box center [1196, 501] width 101 height 33
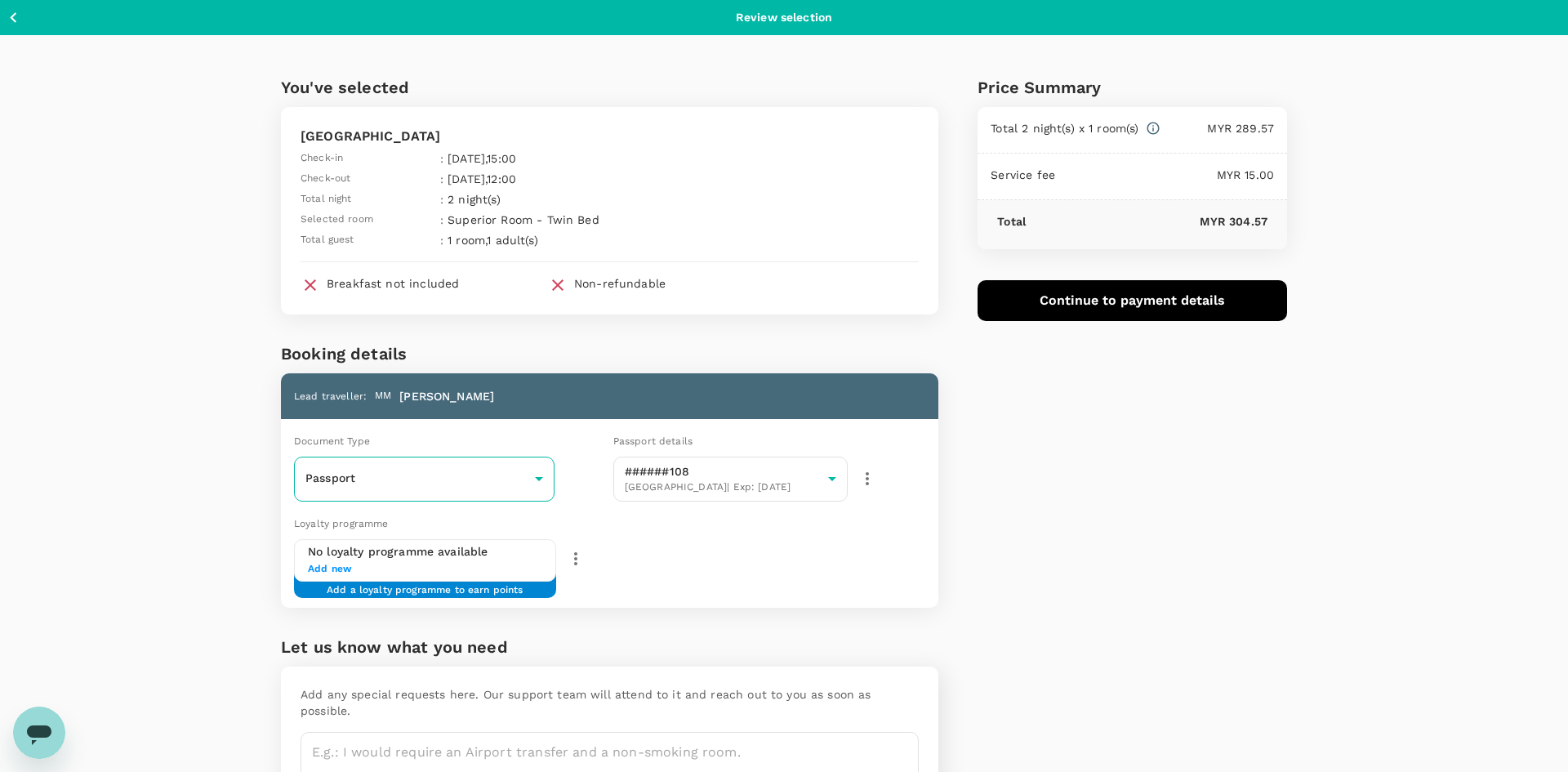
click at [515, 470] on body "Back to hotel details Review selection You've selected [GEOGRAPHIC_DATA] Check-…" at bounding box center [784, 441] width 1568 height 882
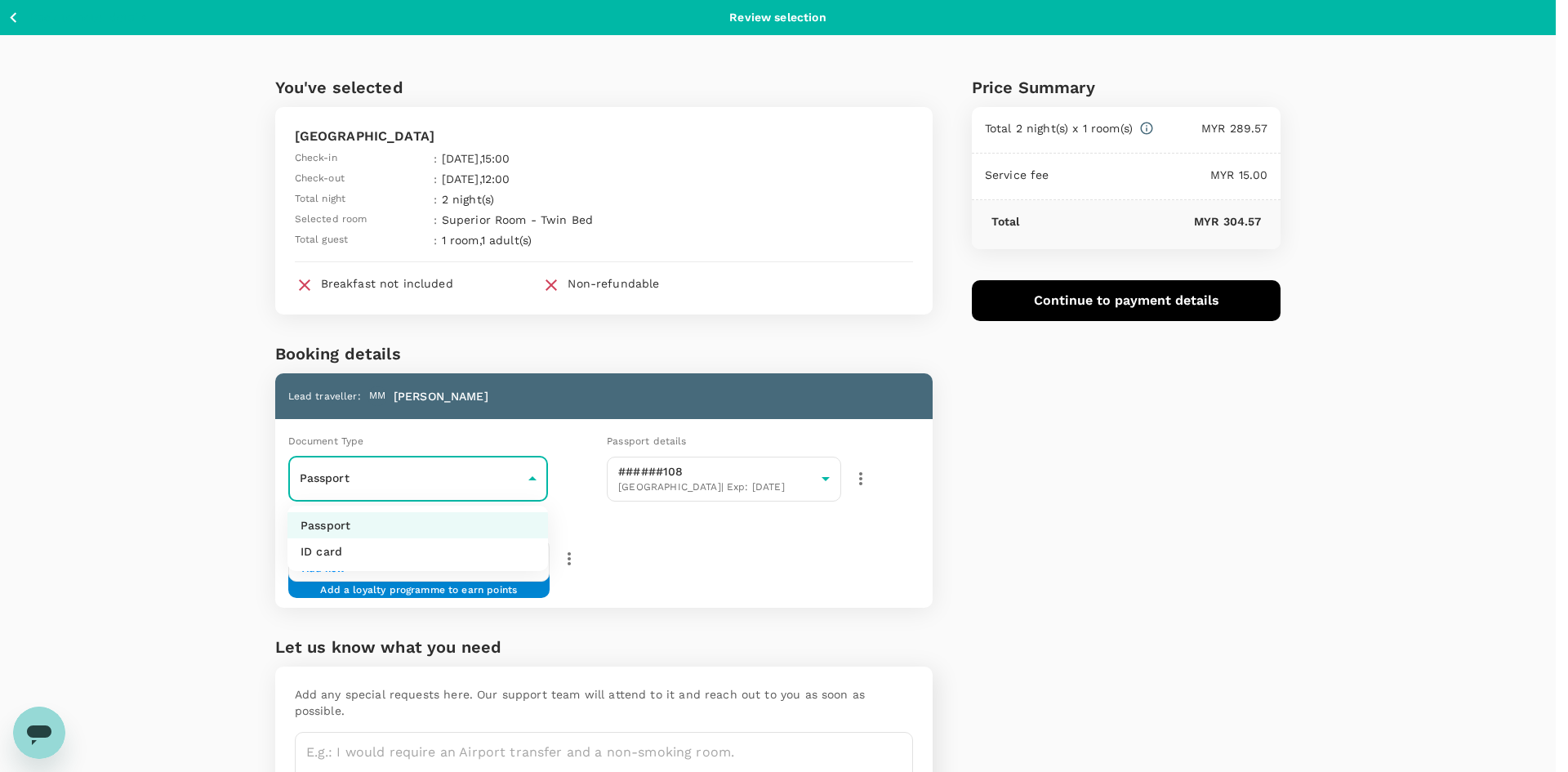
click at [468, 551] on li "ID card" at bounding box center [418, 551] width 261 height 26
type input "Id card"
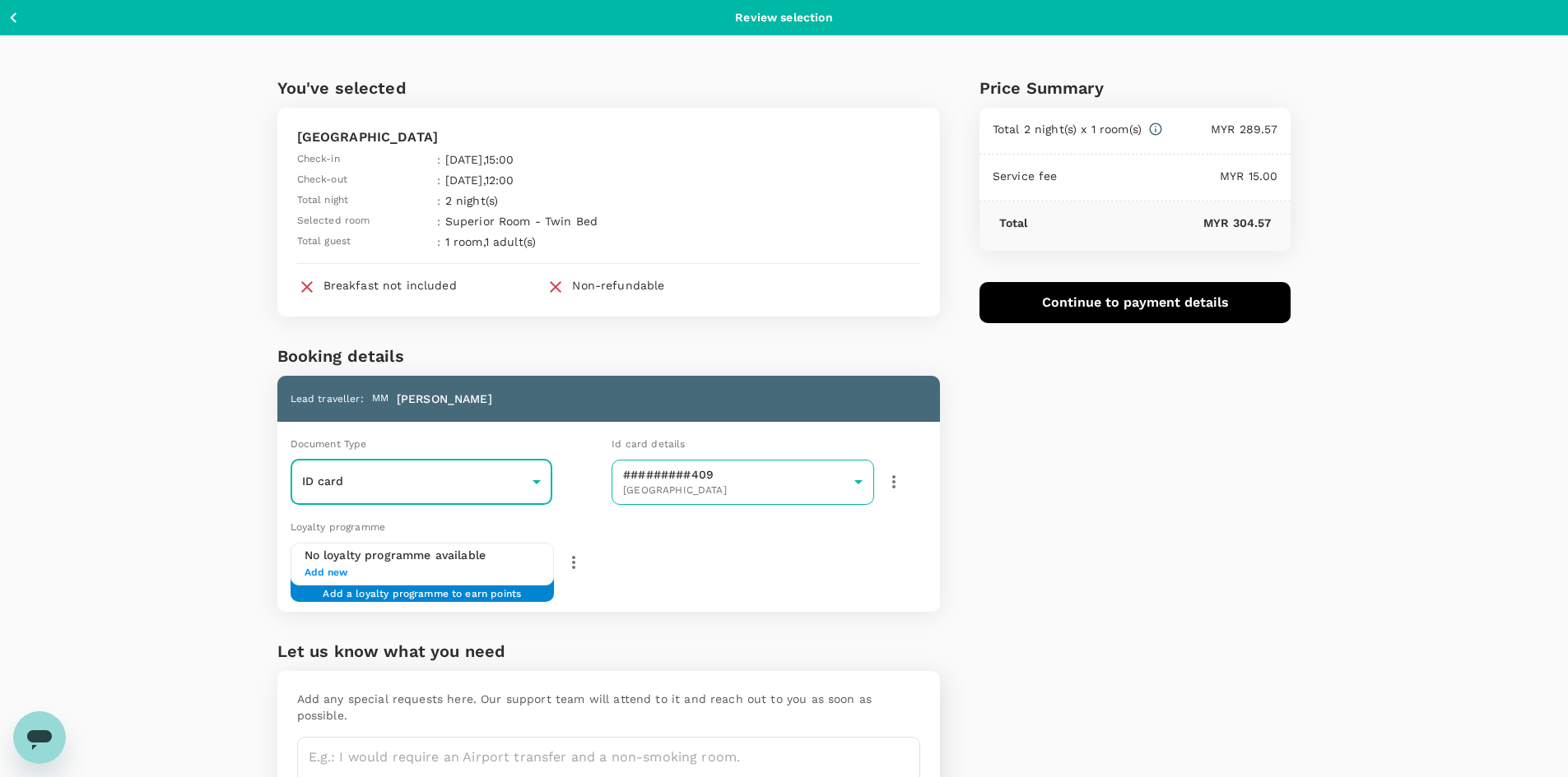
click at [745, 479] on body "Back to hotel details Review selection You've selected Ming Paragon Hotel Check…" at bounding box center [784, 444] width 1568 height 888
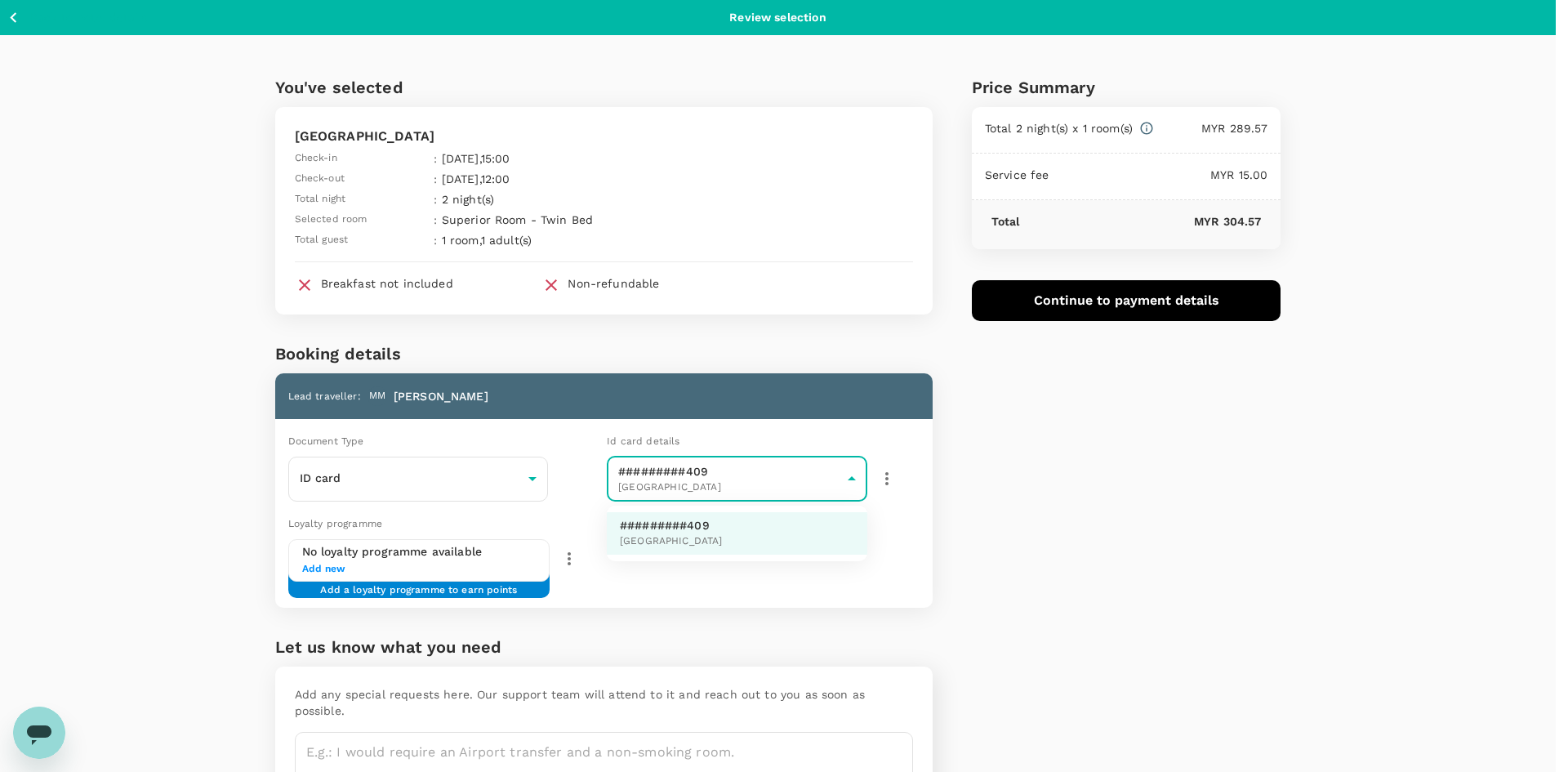
click at [739, 476] on div at bounding box center [784, 386] width 1568 height 772
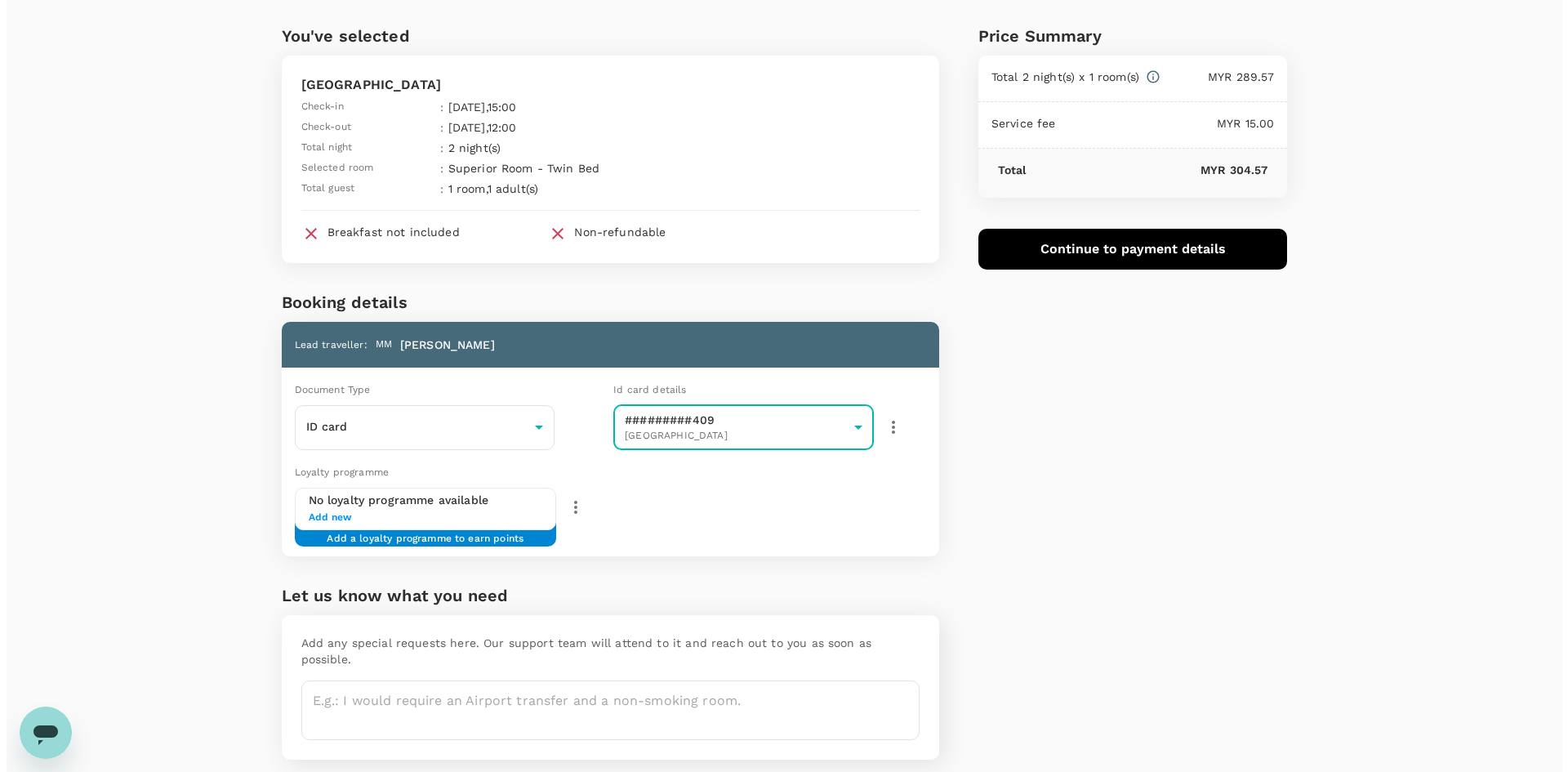
scroll to position [11, 0]
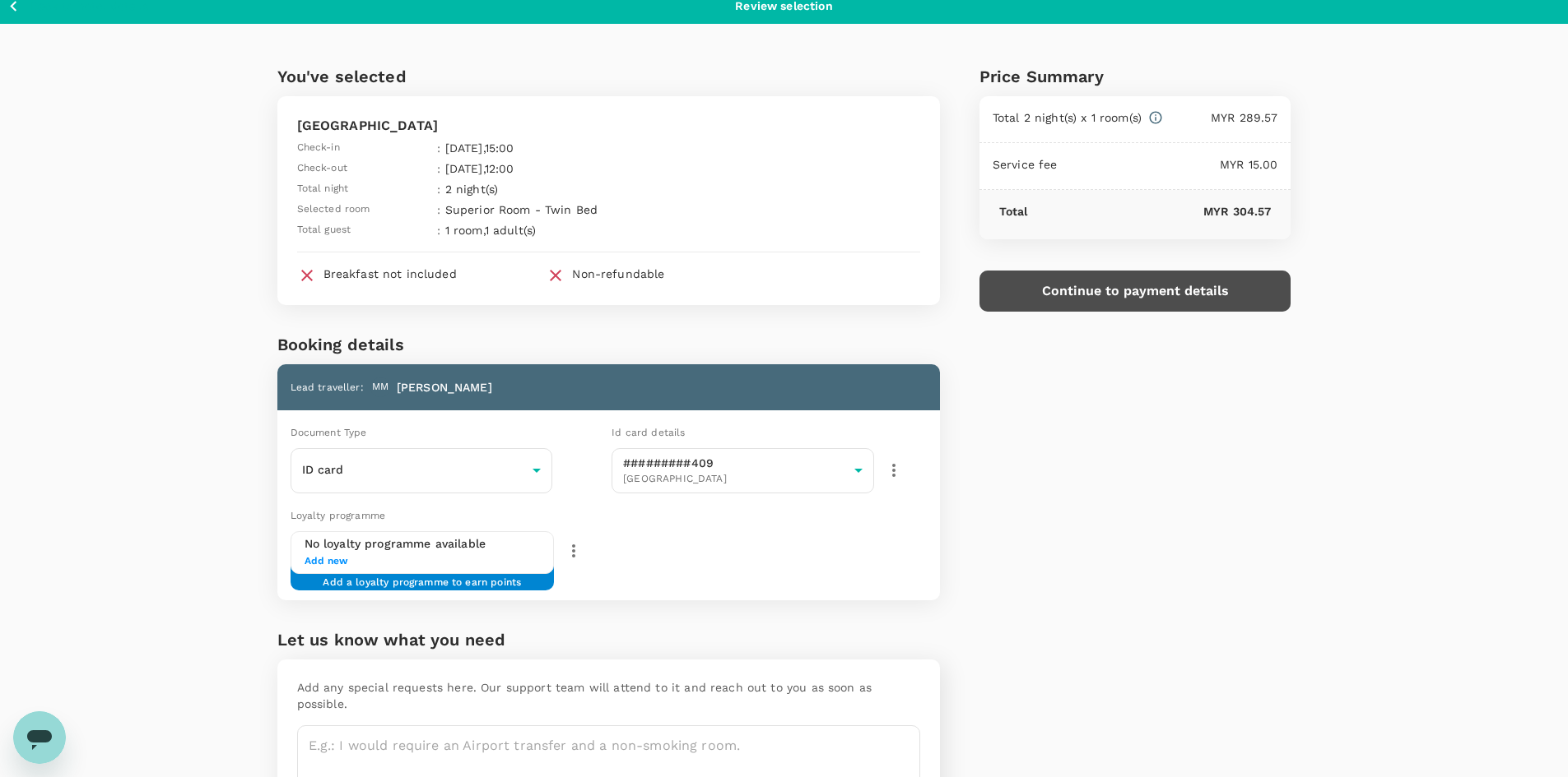
click at [1130, 294] on button "Continue to payment details" at bounding box center [1136, 291] width 312 height 41
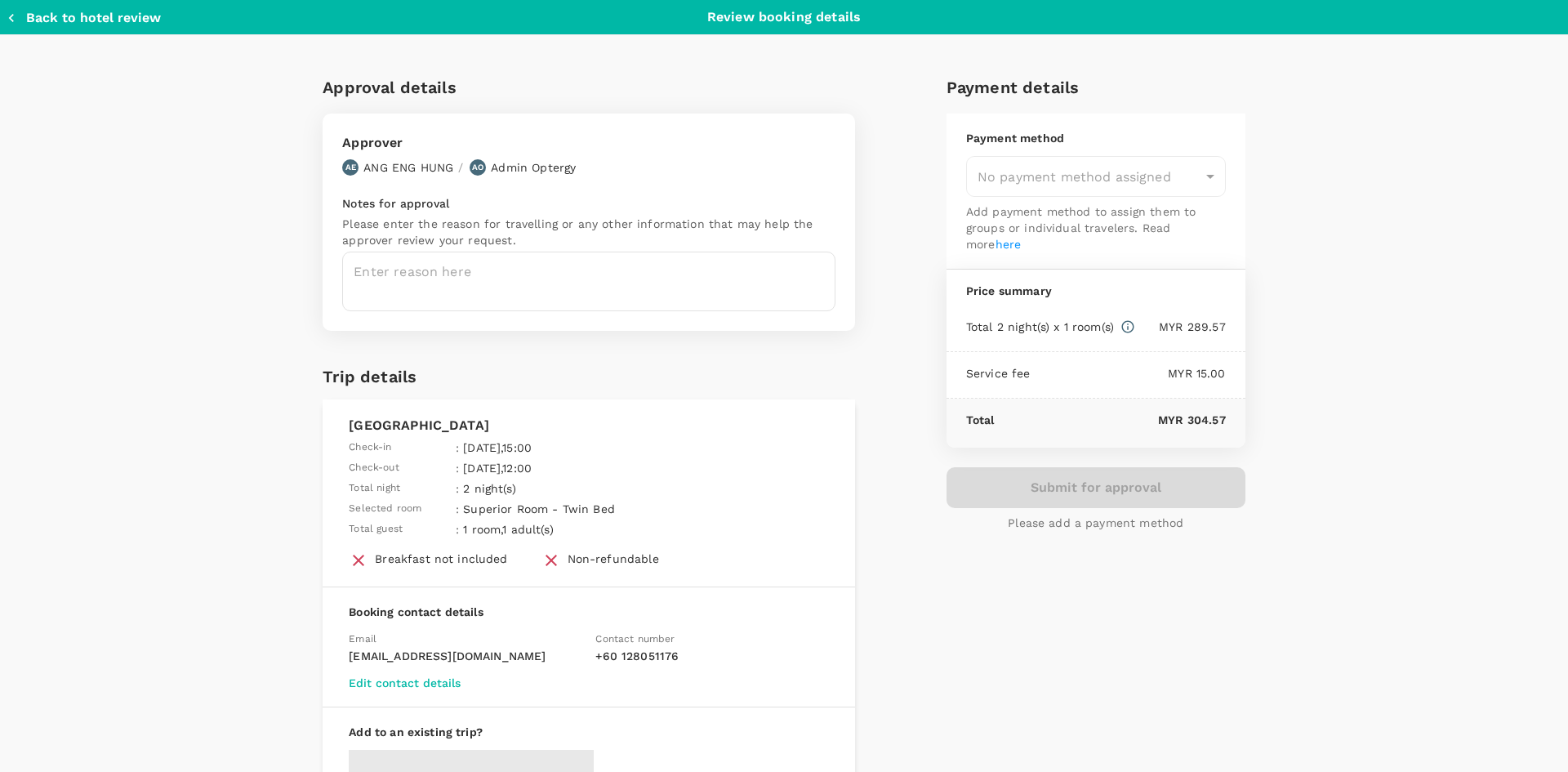
type input "9a9fb25f-afc6-4ed7-b02e-0d7eb8c34cfa"
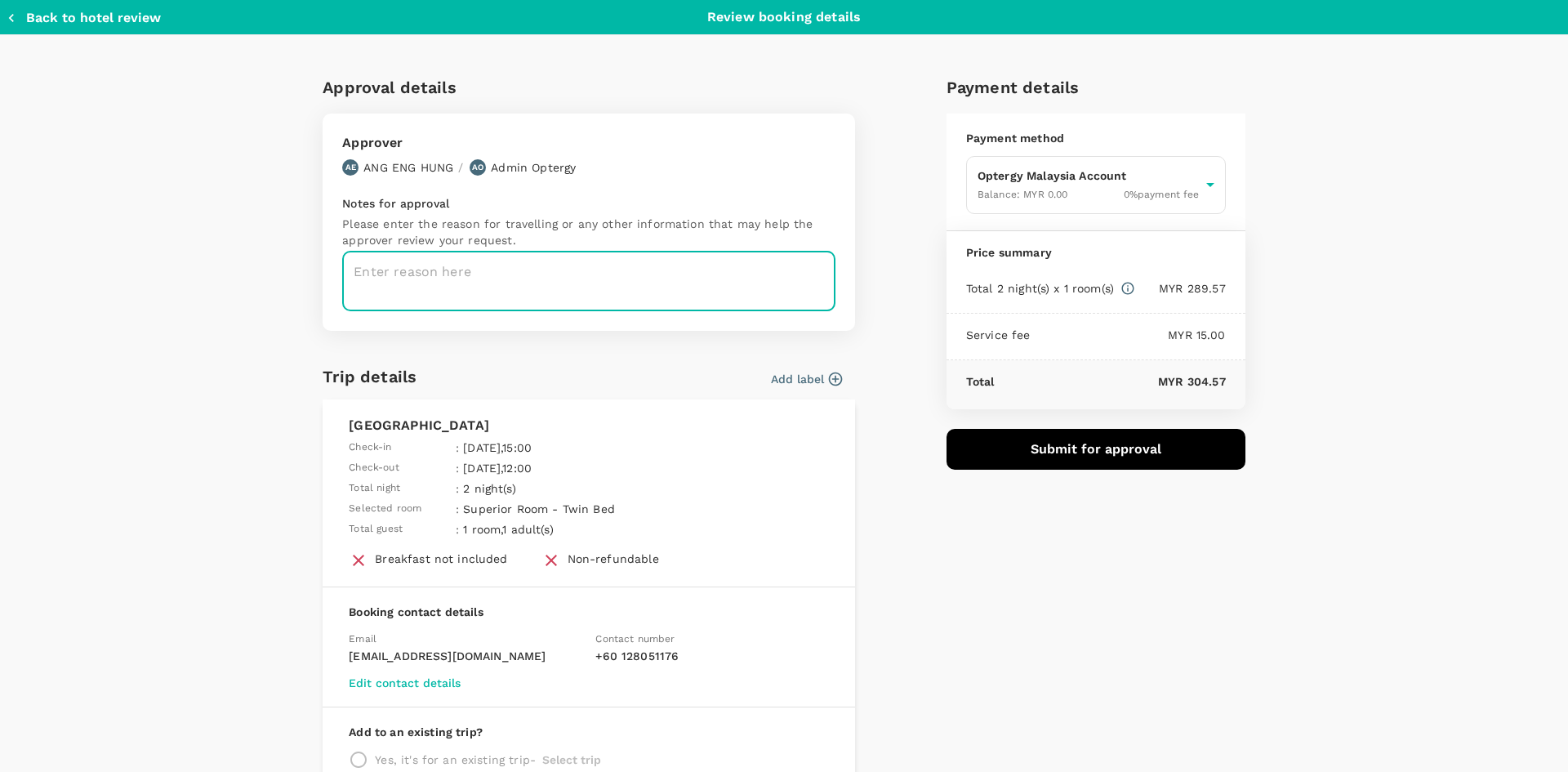
click at [633, 296] on textarea at bounding box center [588, 281] width 493 height 59
type textarea "EPF Kuala Terengganu T&C (M6263)"
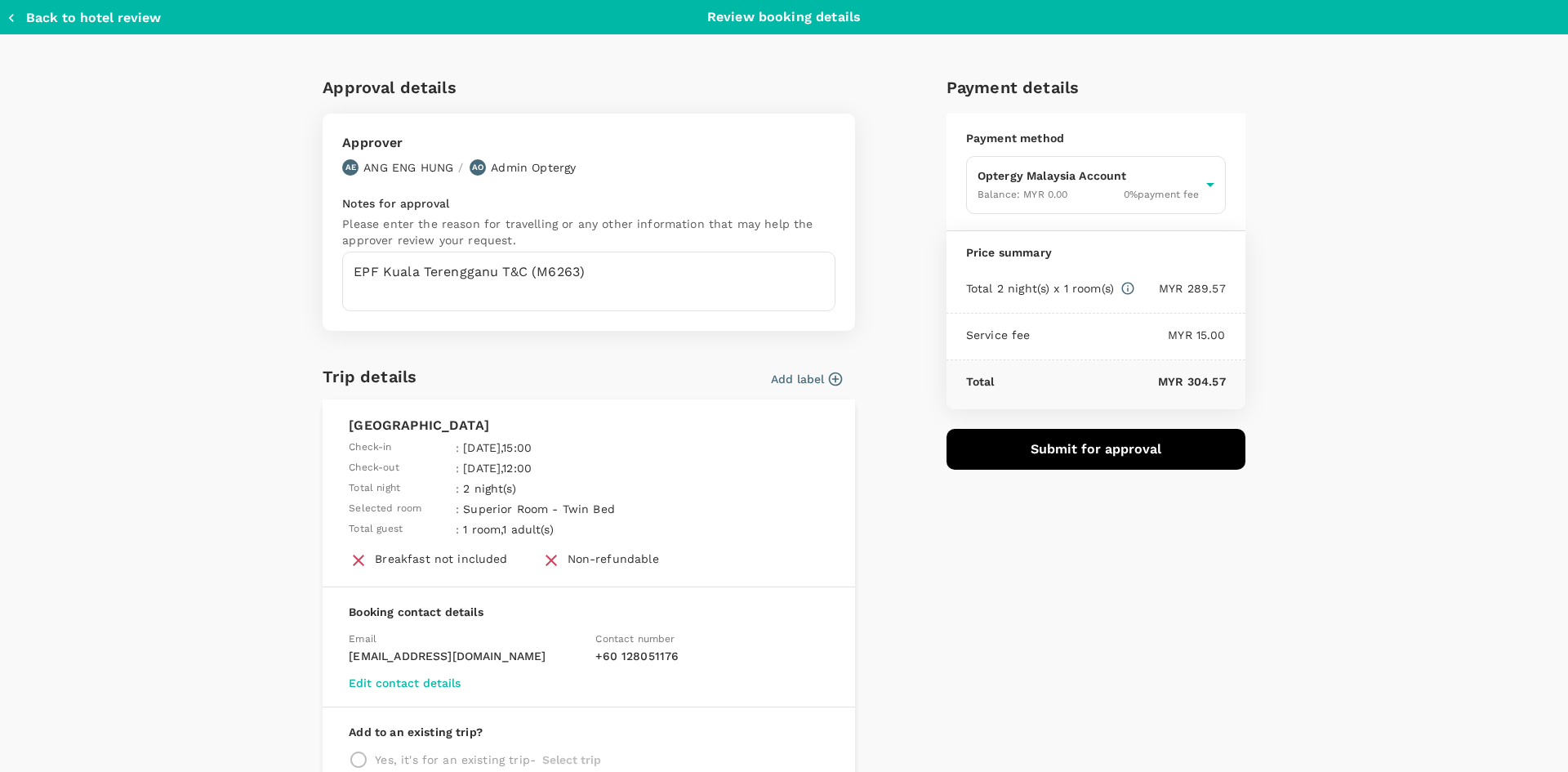
click at [882, 656] on div "Approval details Approver AE ANG ENG HUNG / AO Admin Optergy Notes for approval…" at bounding box center [778, 449] width 935 height 775
click at [1173, 184] on body "Back to hotel details Review selection You've selected Ming Paragon Hotel Check…" at bounding box center [784, 430] width 1568 height 882
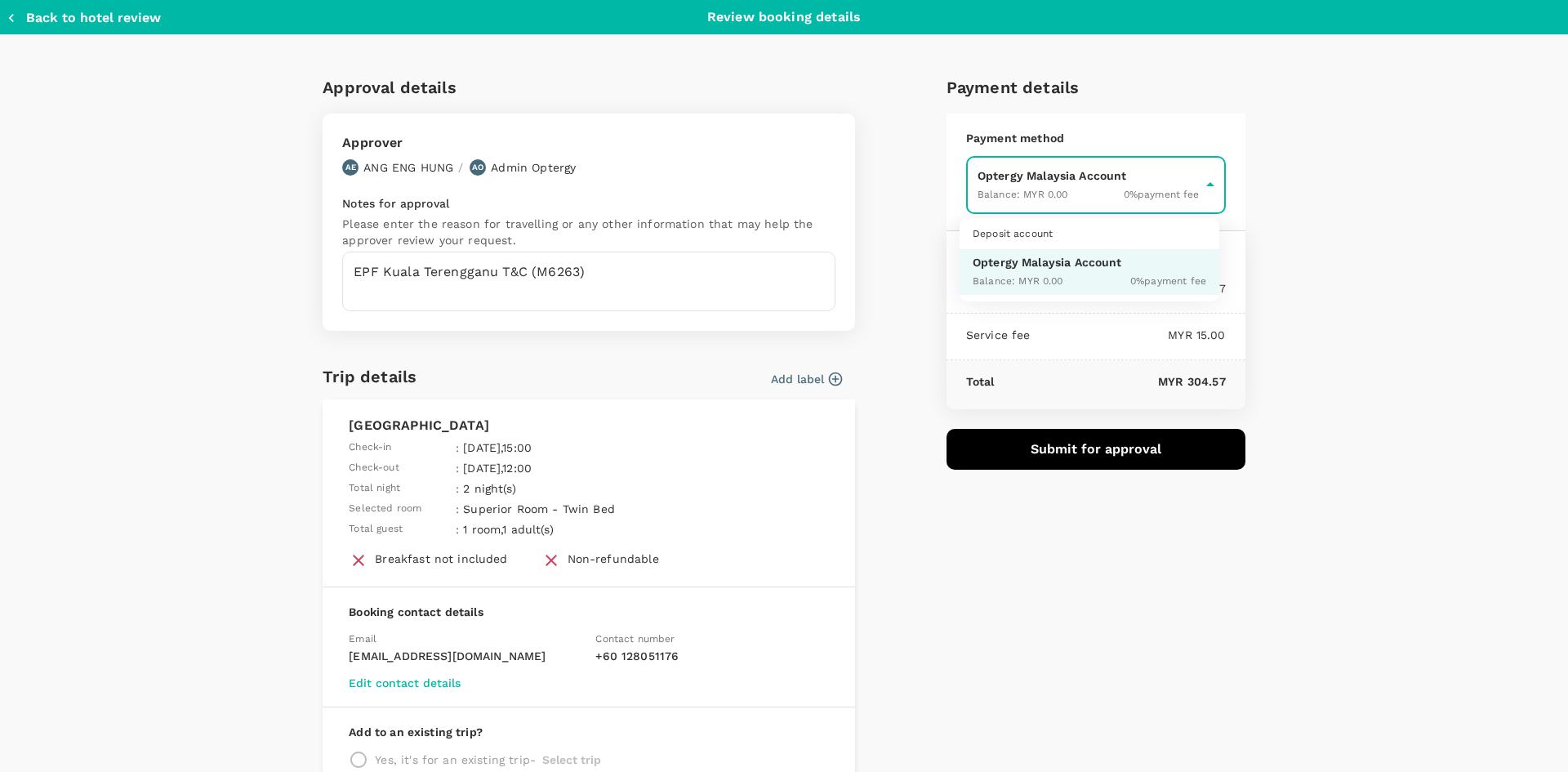
click at [1144, 288] on div "0 % payment fee" at bounding box center [1168, 280] width 76 height 20
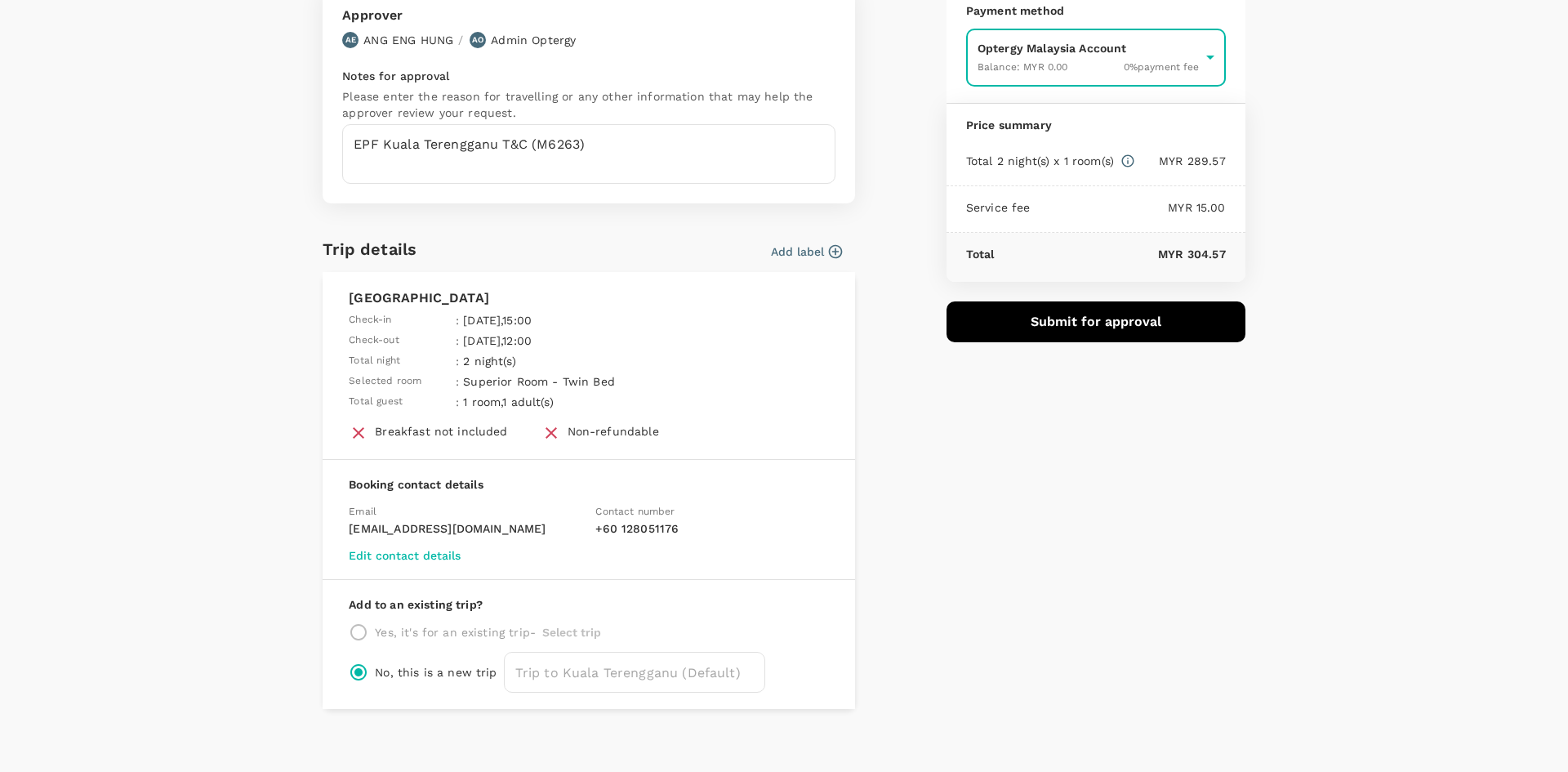
scroll to position [139, 0]
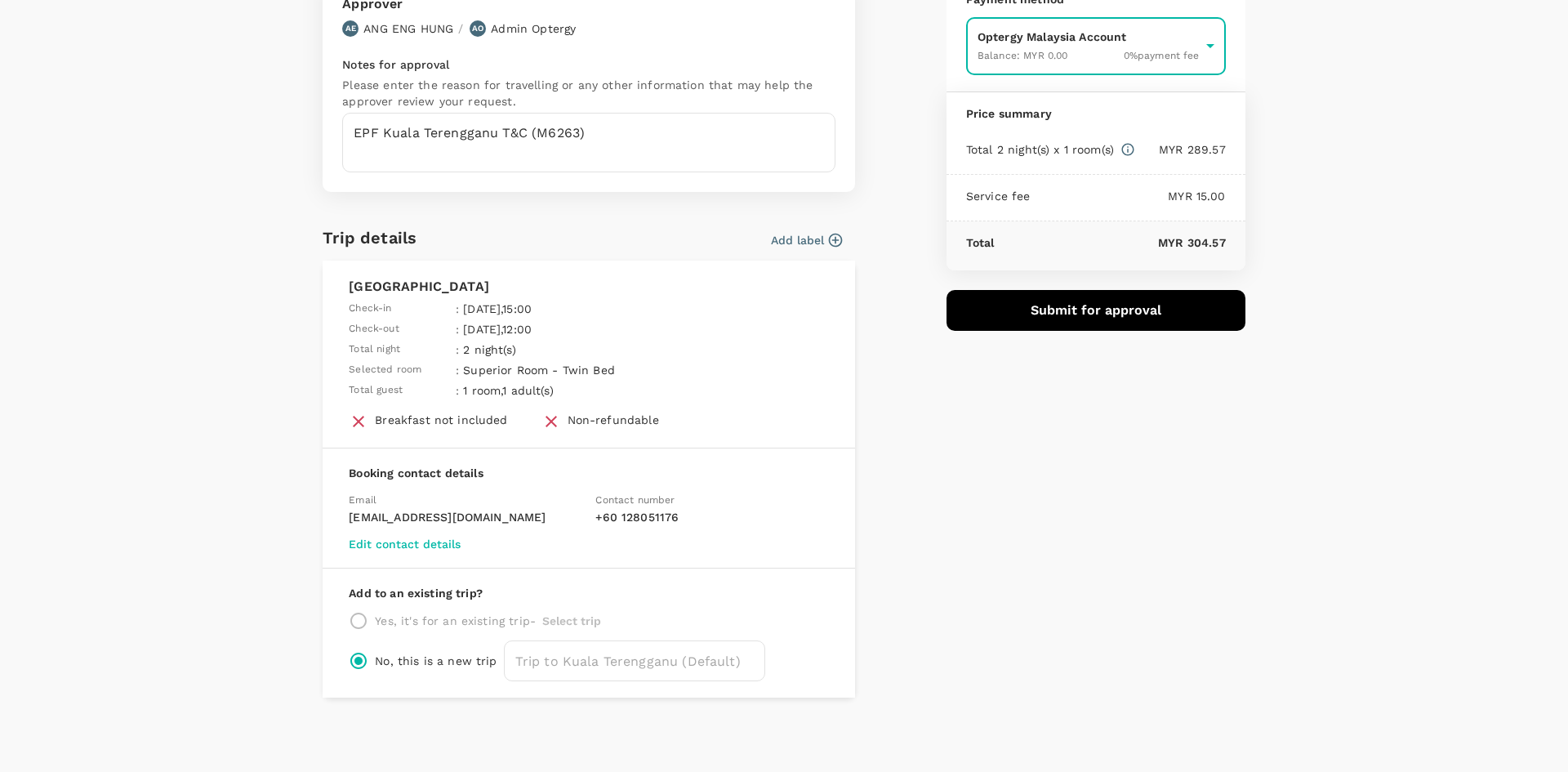
click at [1151, 316] on button "Submit for approval" at bounding box center [1095, 310] width 299 height 40
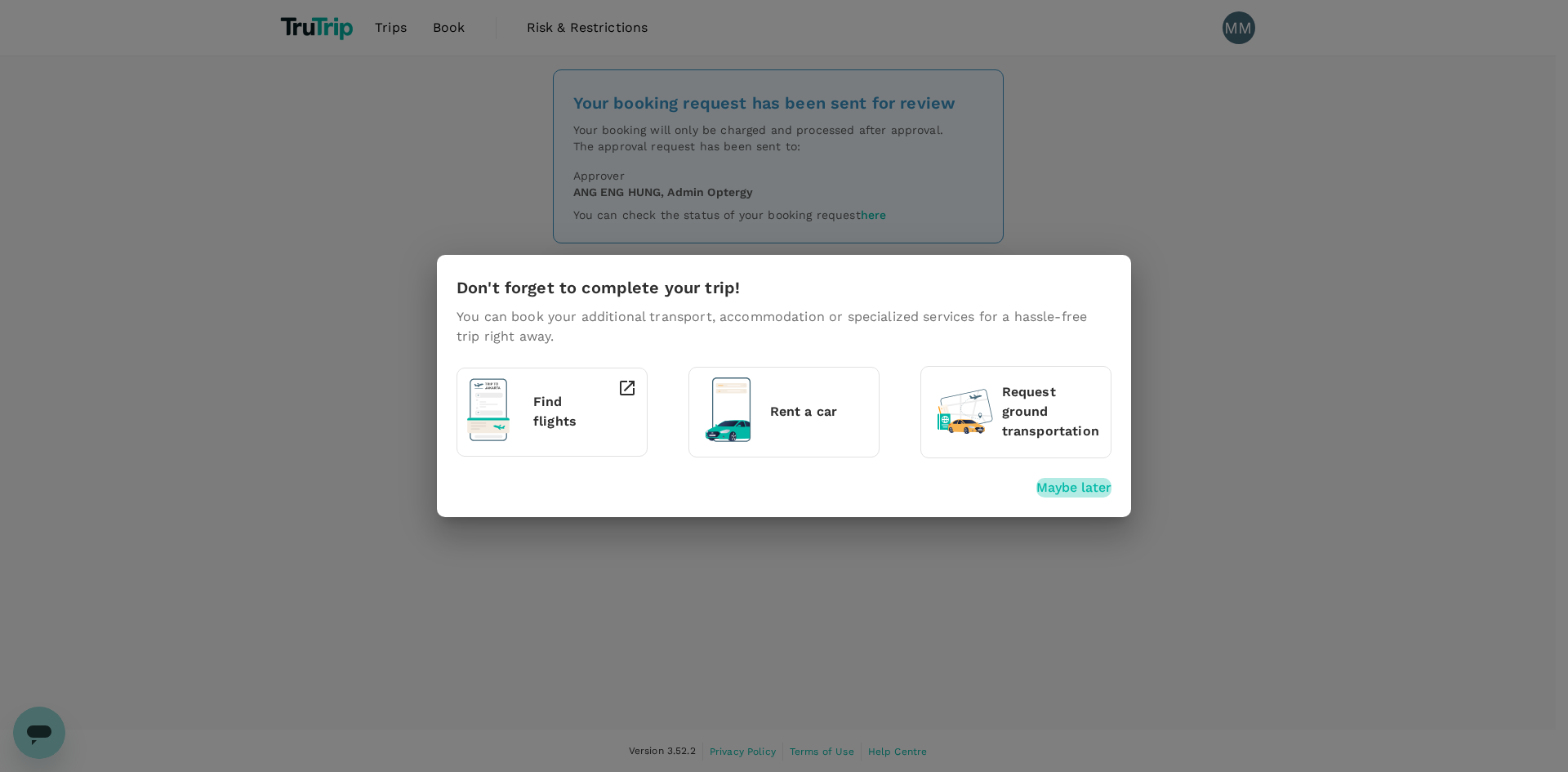
click at [1060, 494] on p "Maybe later" at bounding box center [1074, 488] width 75 height 20
